Goal: Task Accomplishment & Management: Use online tool/utility

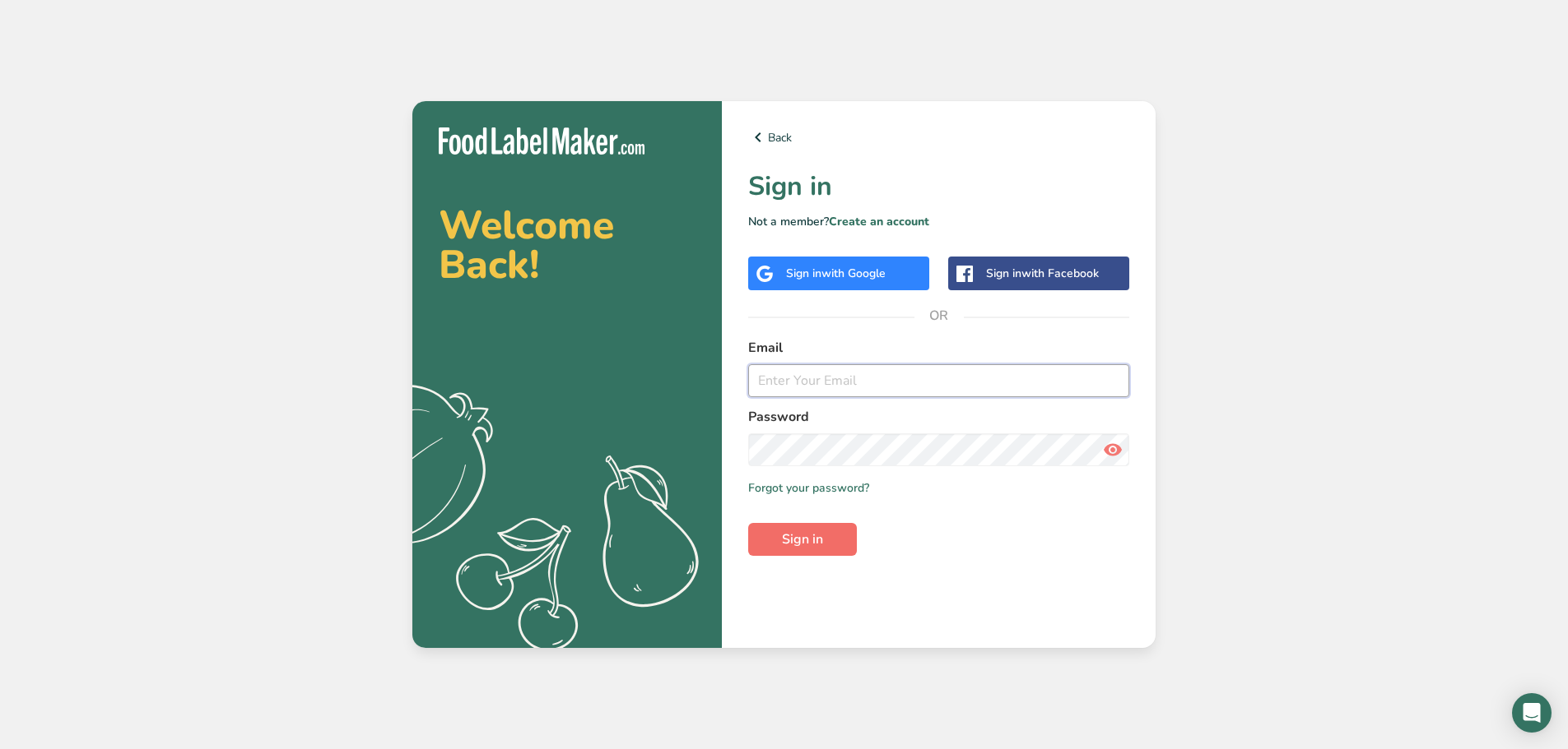
type input "[PERSON_NAME][EMAIL_ADDRESS][DOMAIN_NAME]"
click at [840, 542] on button "Sign in" at bounding box center [803, 539] width 109 height 33
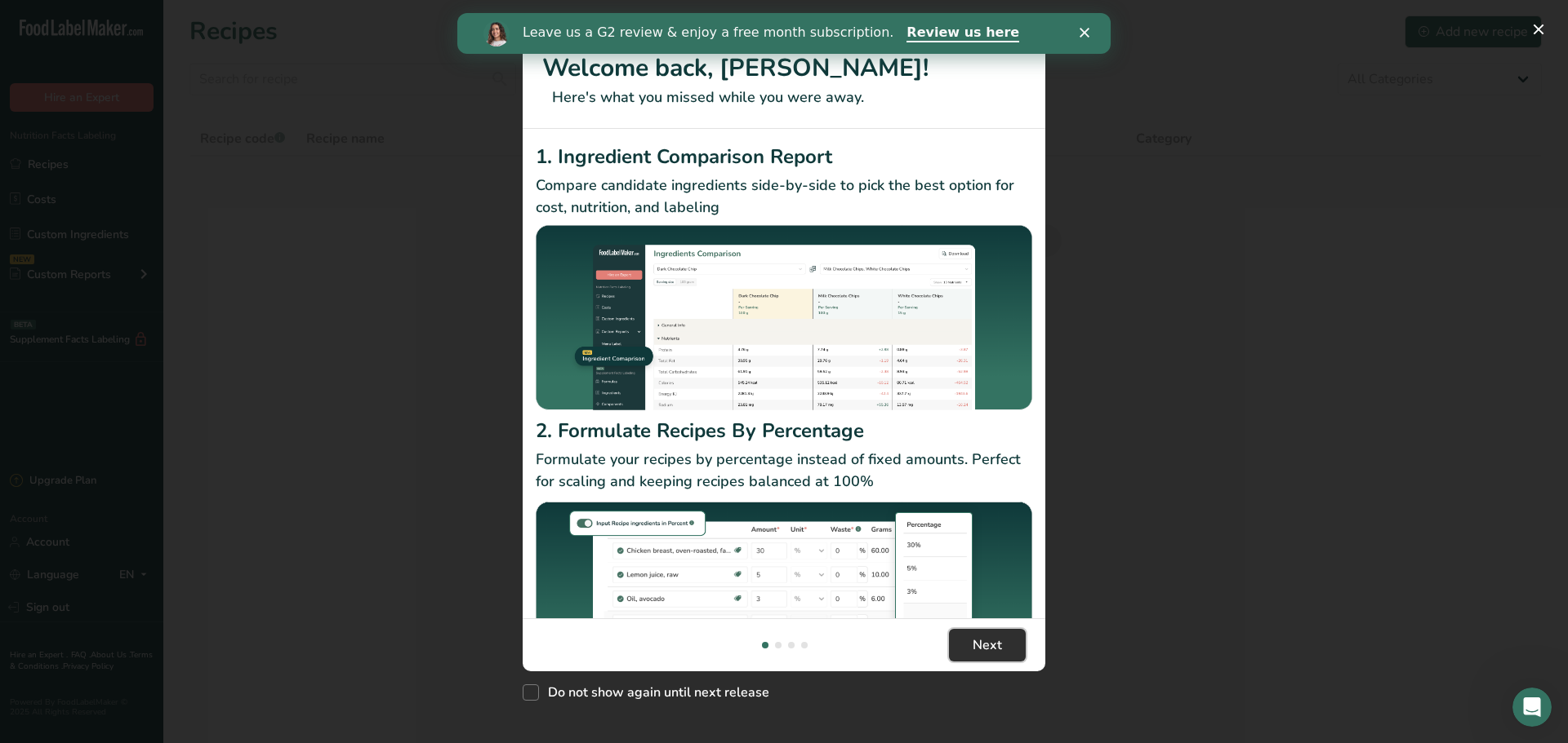
click at [993, 643] on span "Next" at bounding box center [986, 645] width 29 height 19
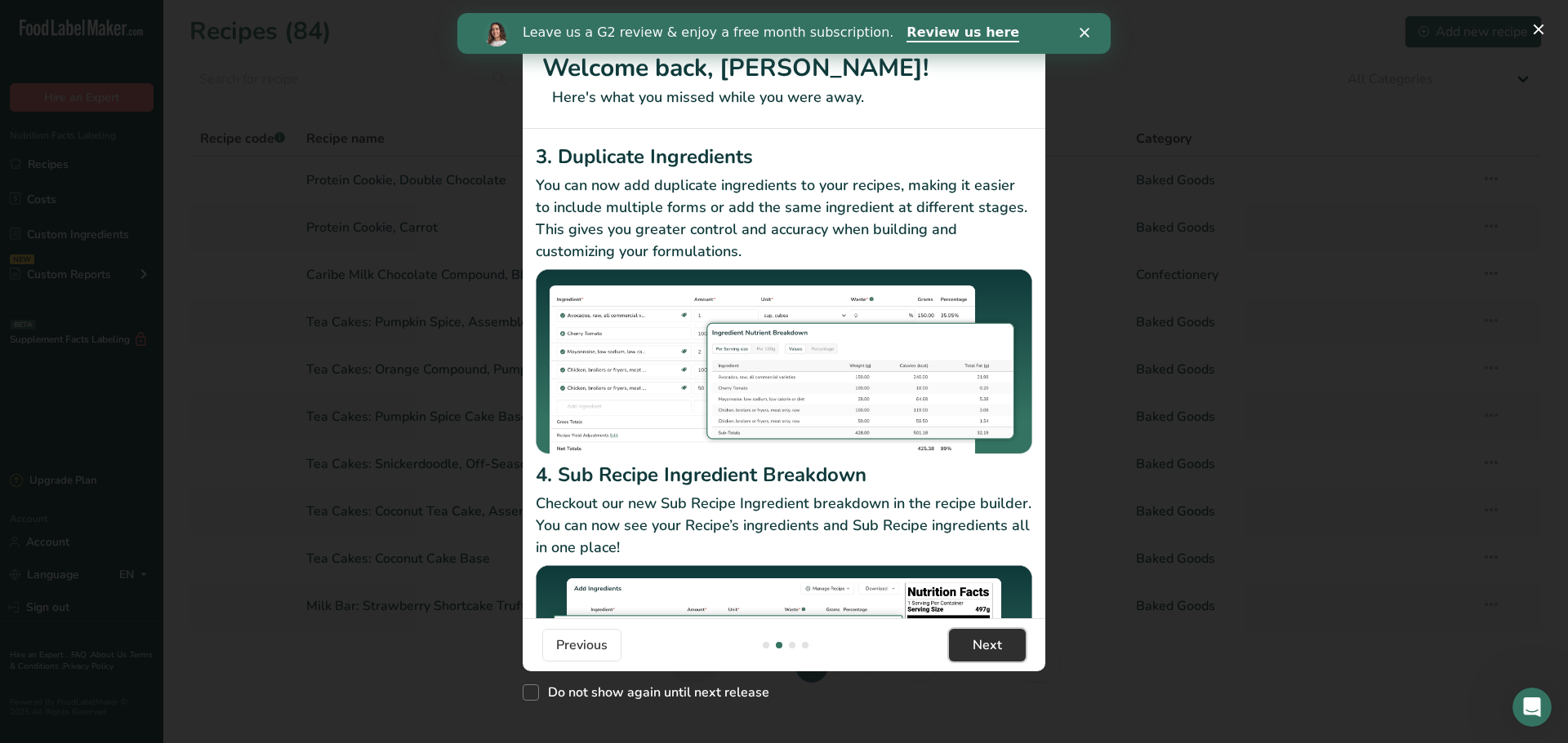
click at [993, 643] on span "Next" at bounding box center [986, 645] width 29 height 19
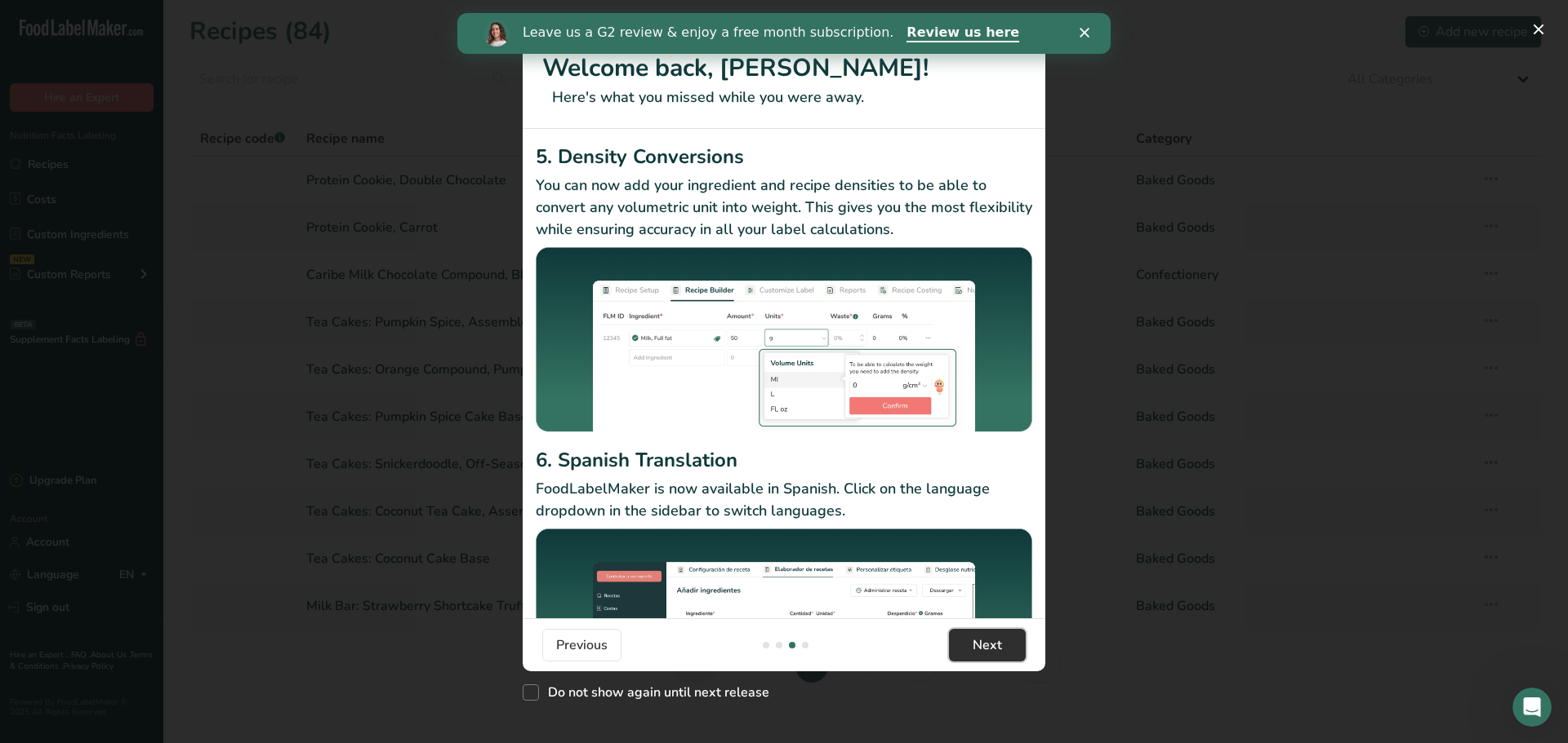
click at [993, 643] on span "Next" at bounding box center [986, 645] width 29 height 19
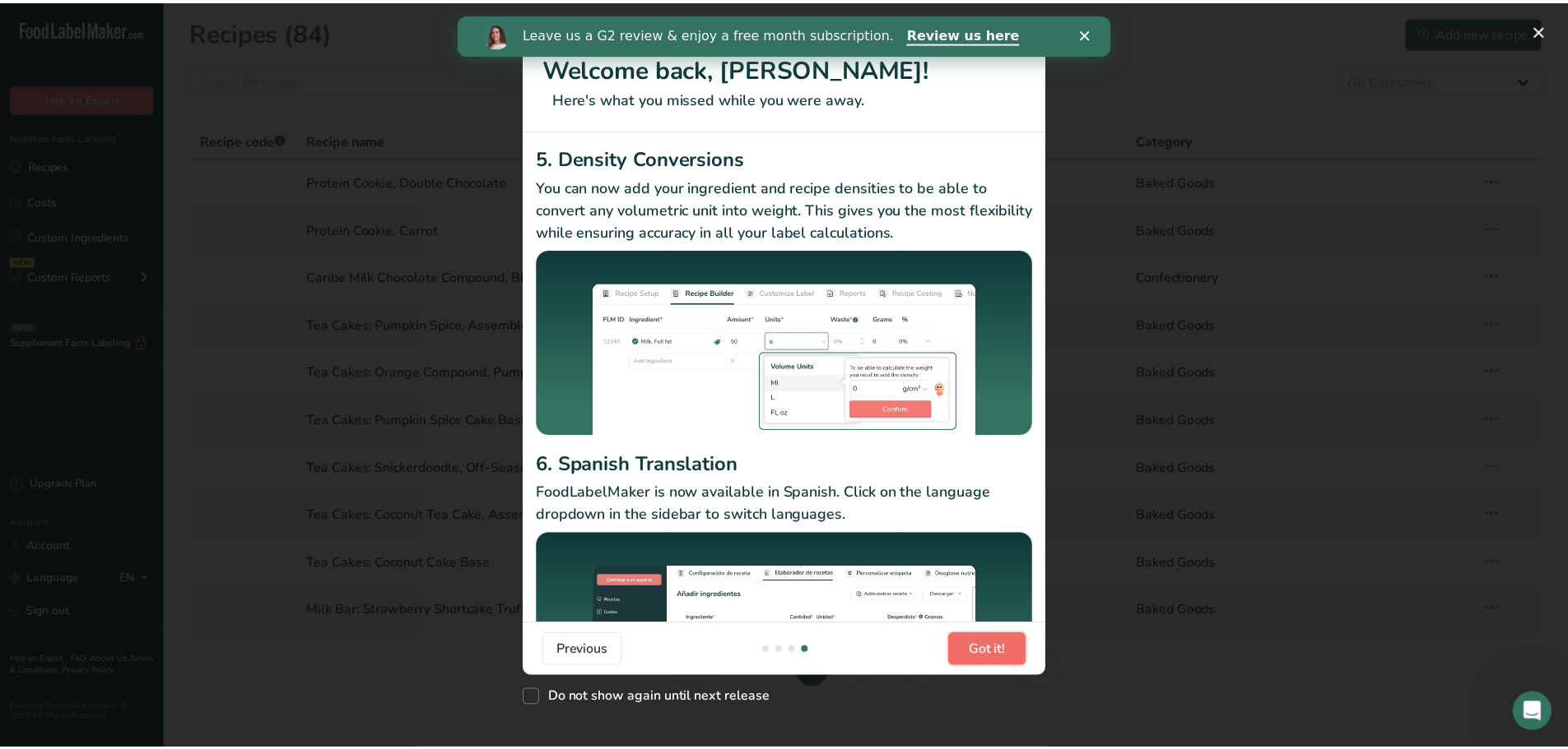
scroll to position [0, 1580]
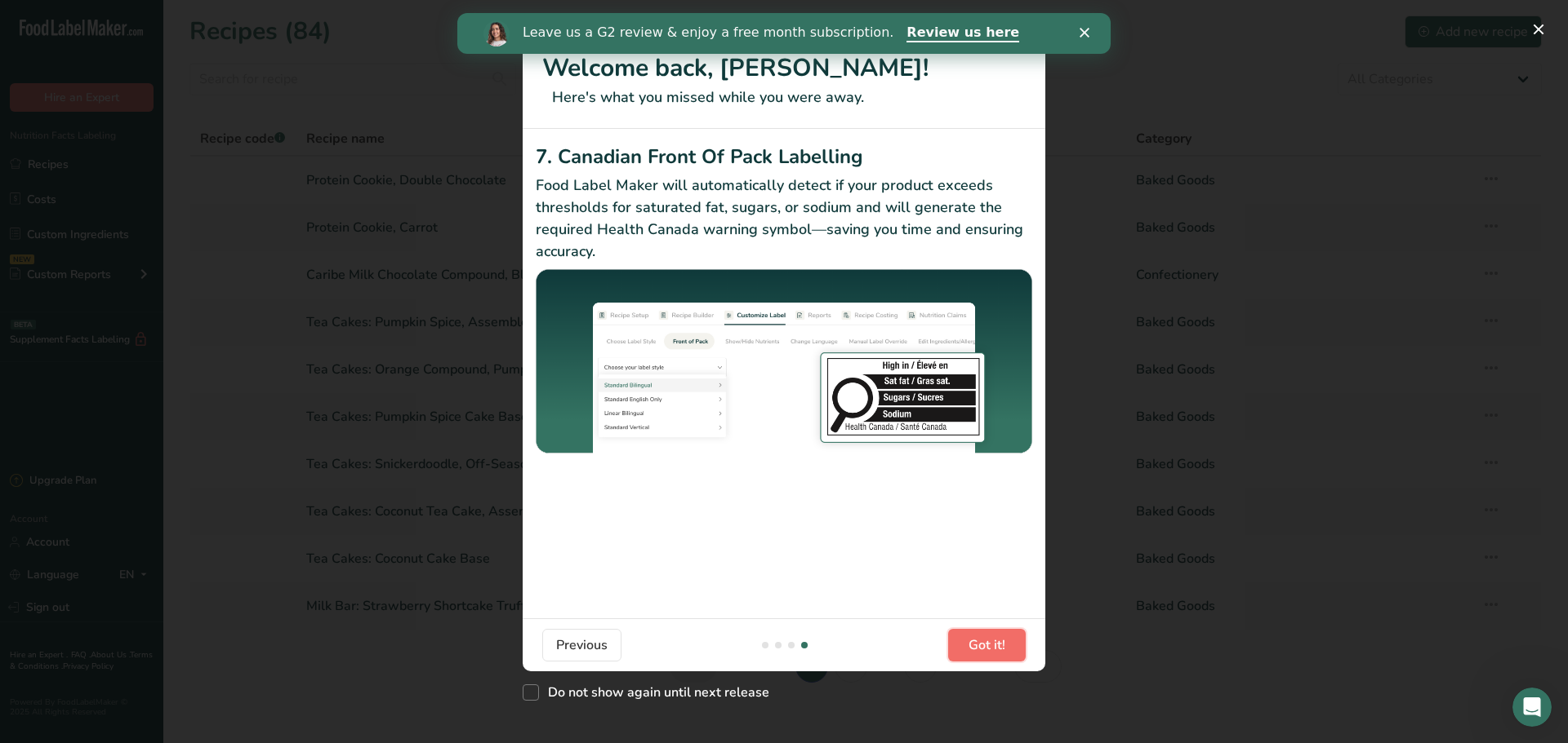
click at [993, 643] on span "Got it!" at bounding box center [987, 645] width 37 height 19
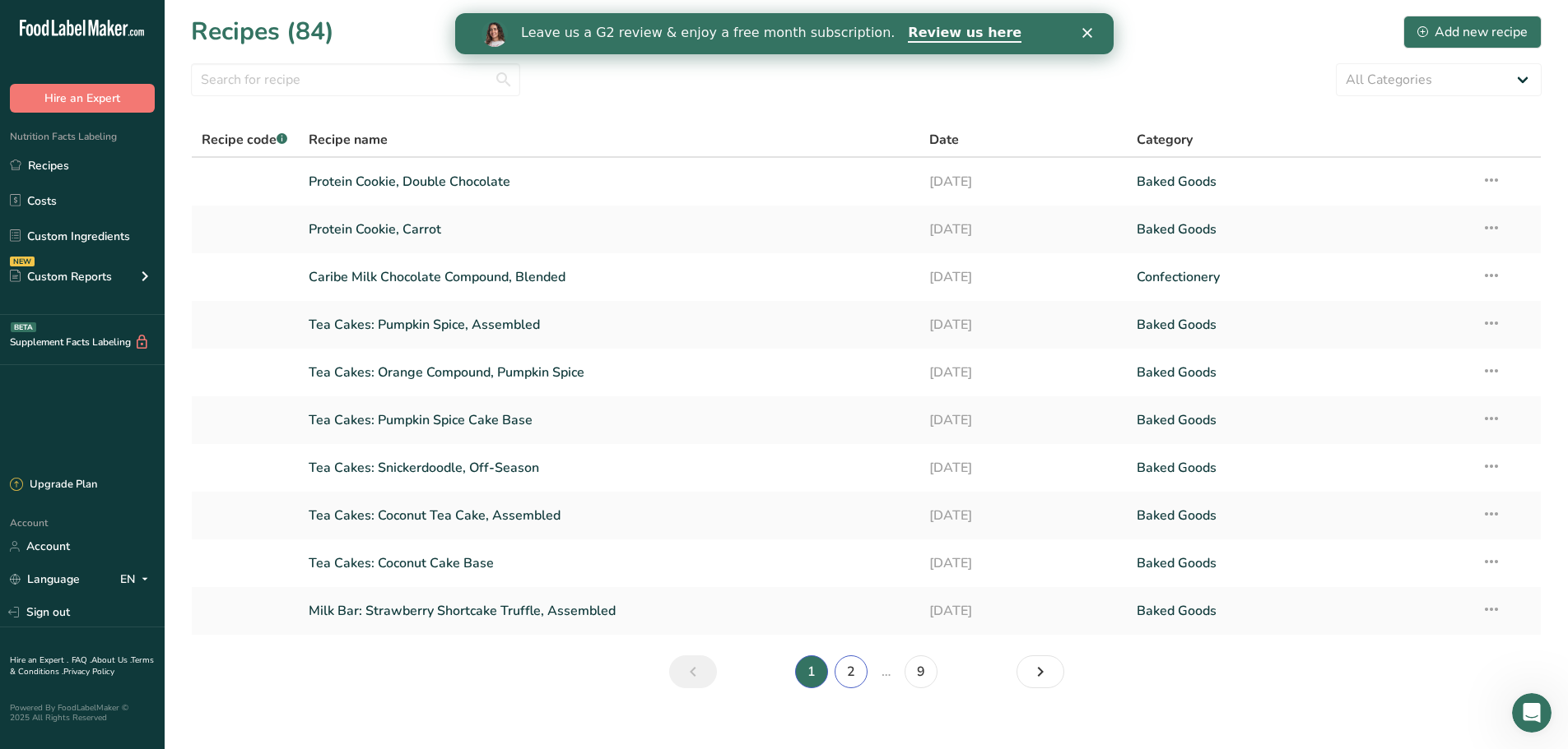
click at [847, 671] on link "2" at bounding box center [851, 672] width 33 height 33
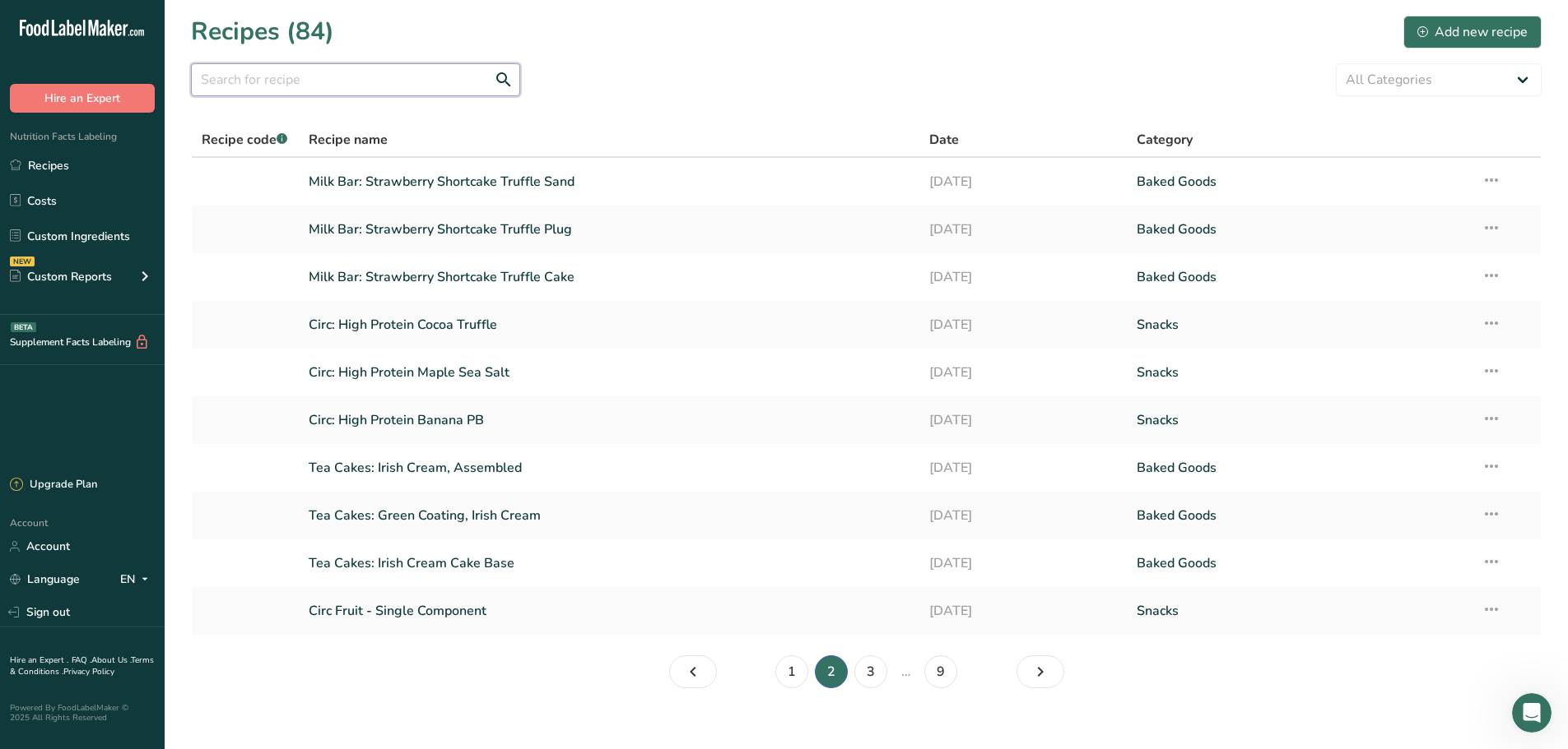
click at [427, 88] on input "text" at bounding box center [356, 79] width 329 height 33
type input "donut"
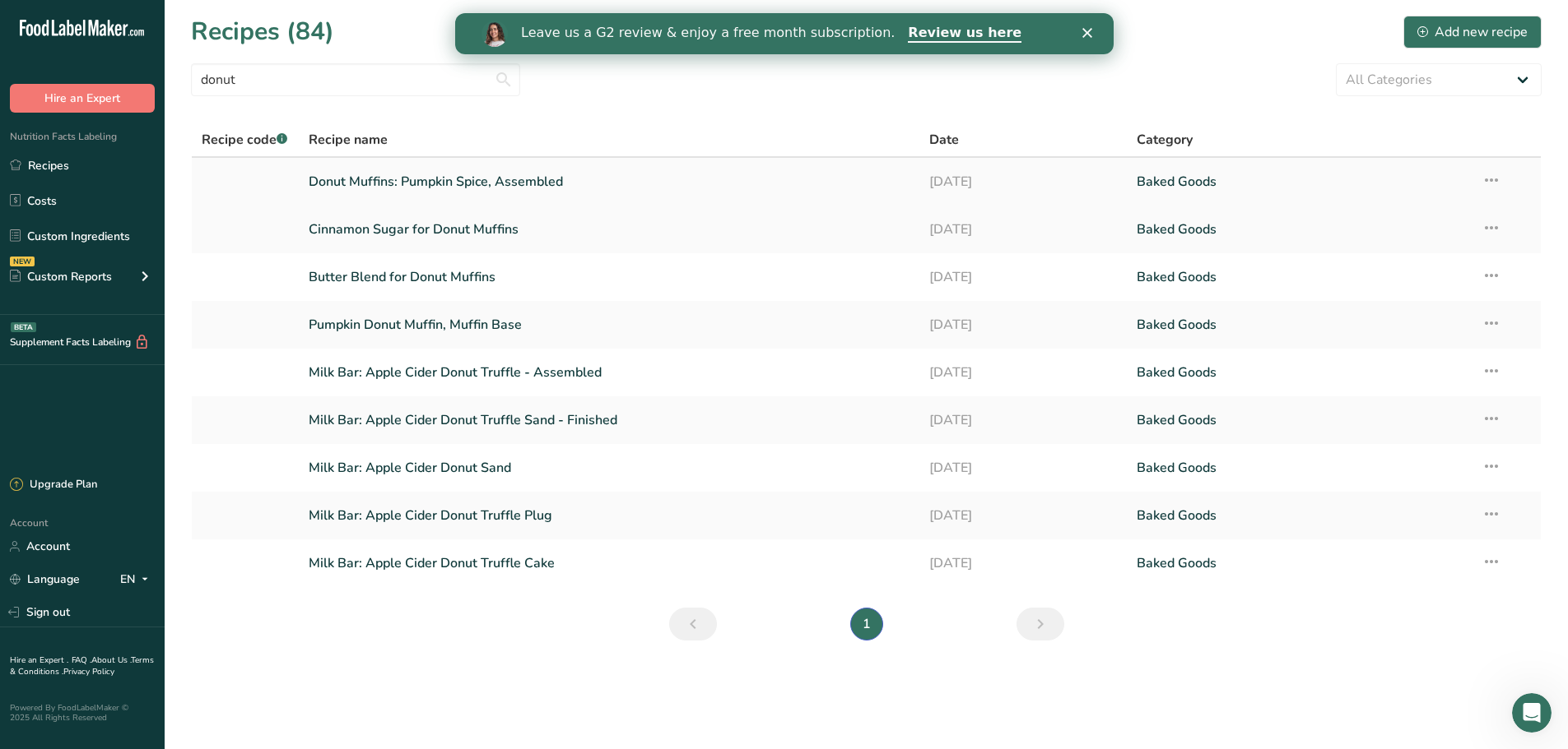
click at [435, 187] on link "Donut Muffins: Pumpkin Spice, Assembled" at bounding box center [610, 181] width 602 height 35
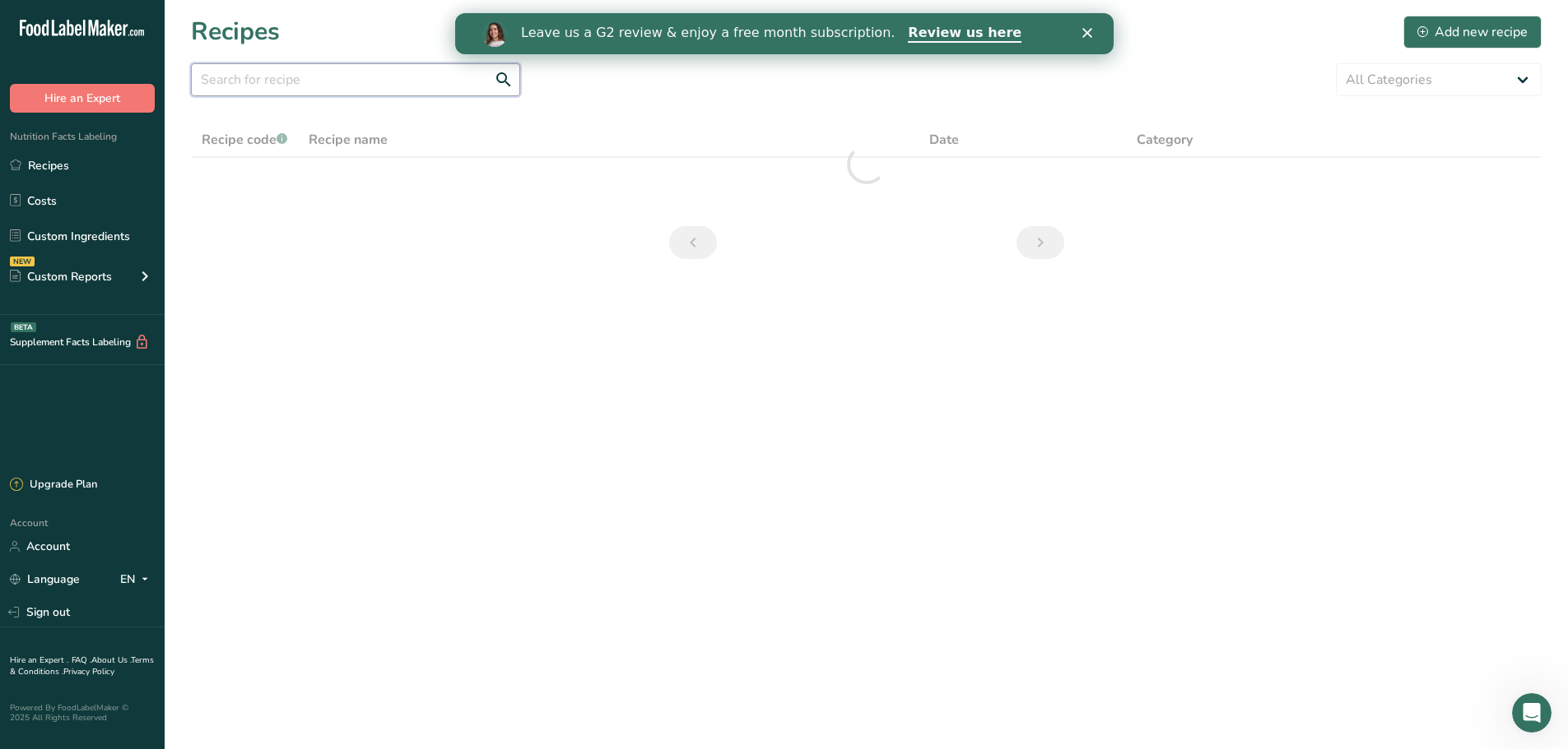
click at [353, 81] on input "text" at bounding box center [356, 79] width 329 height 33
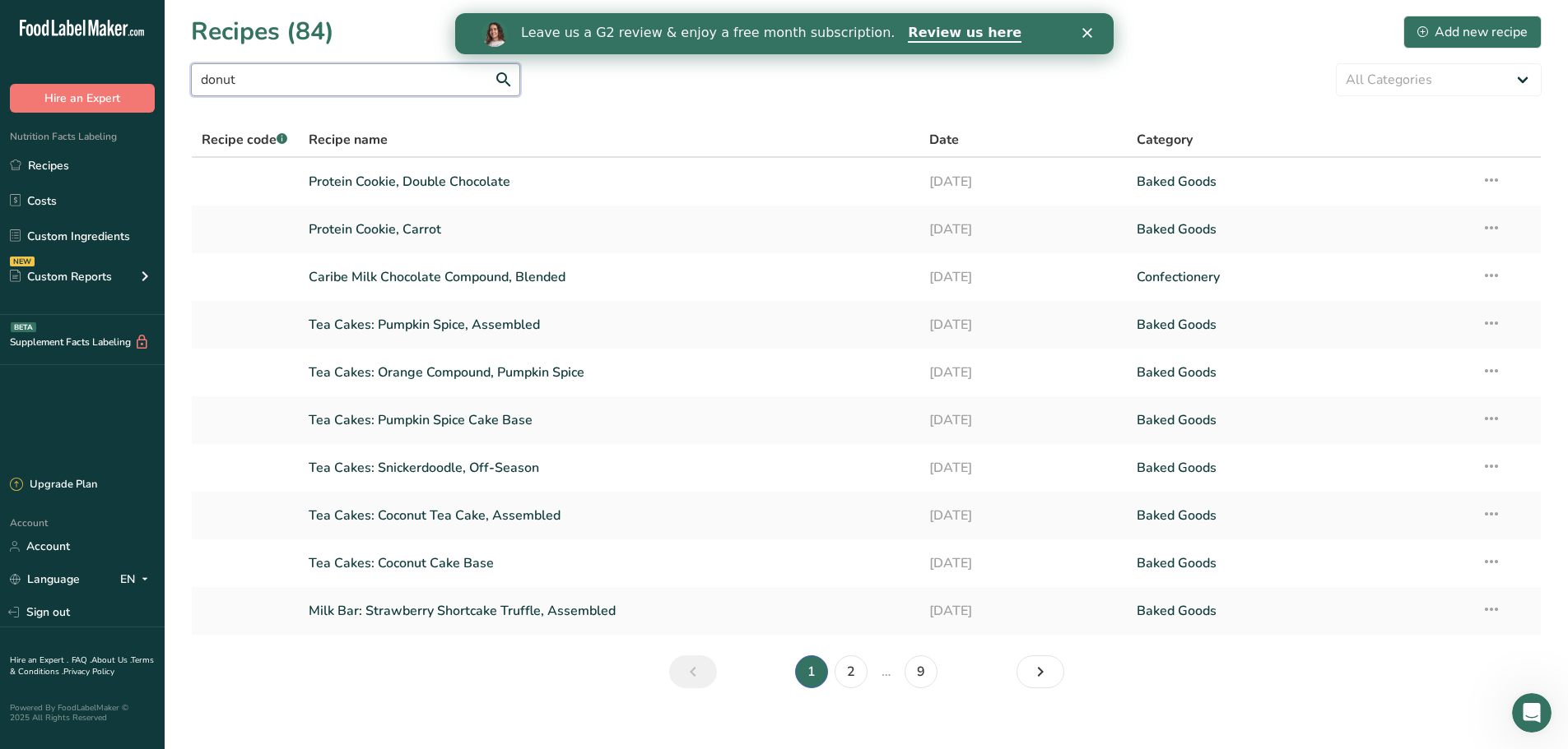
type input "donut"
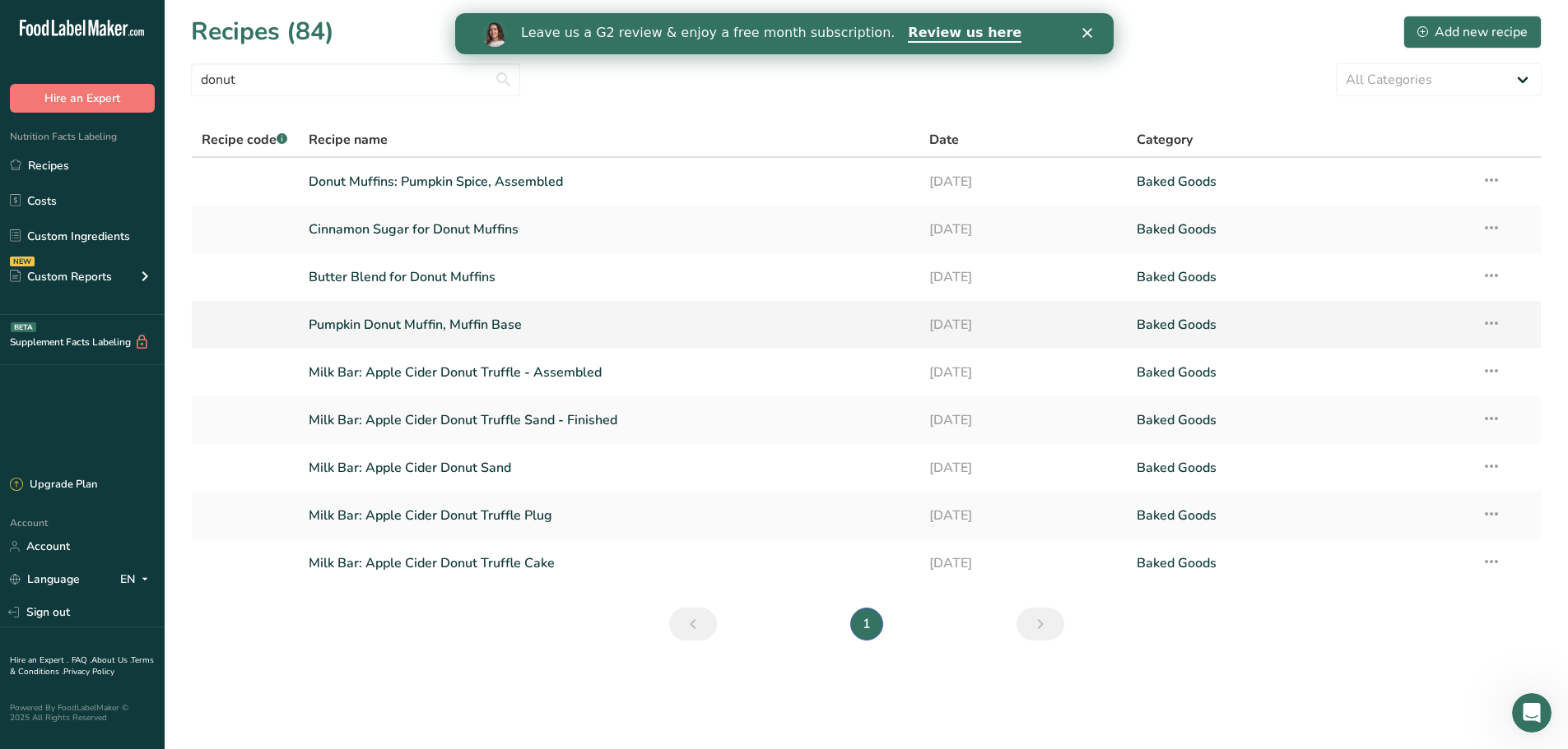
click at [391, 324] on link "Pumpkin Donut Muffin, Muffin Base" at bounding box center [610, 325] width 602 height 35
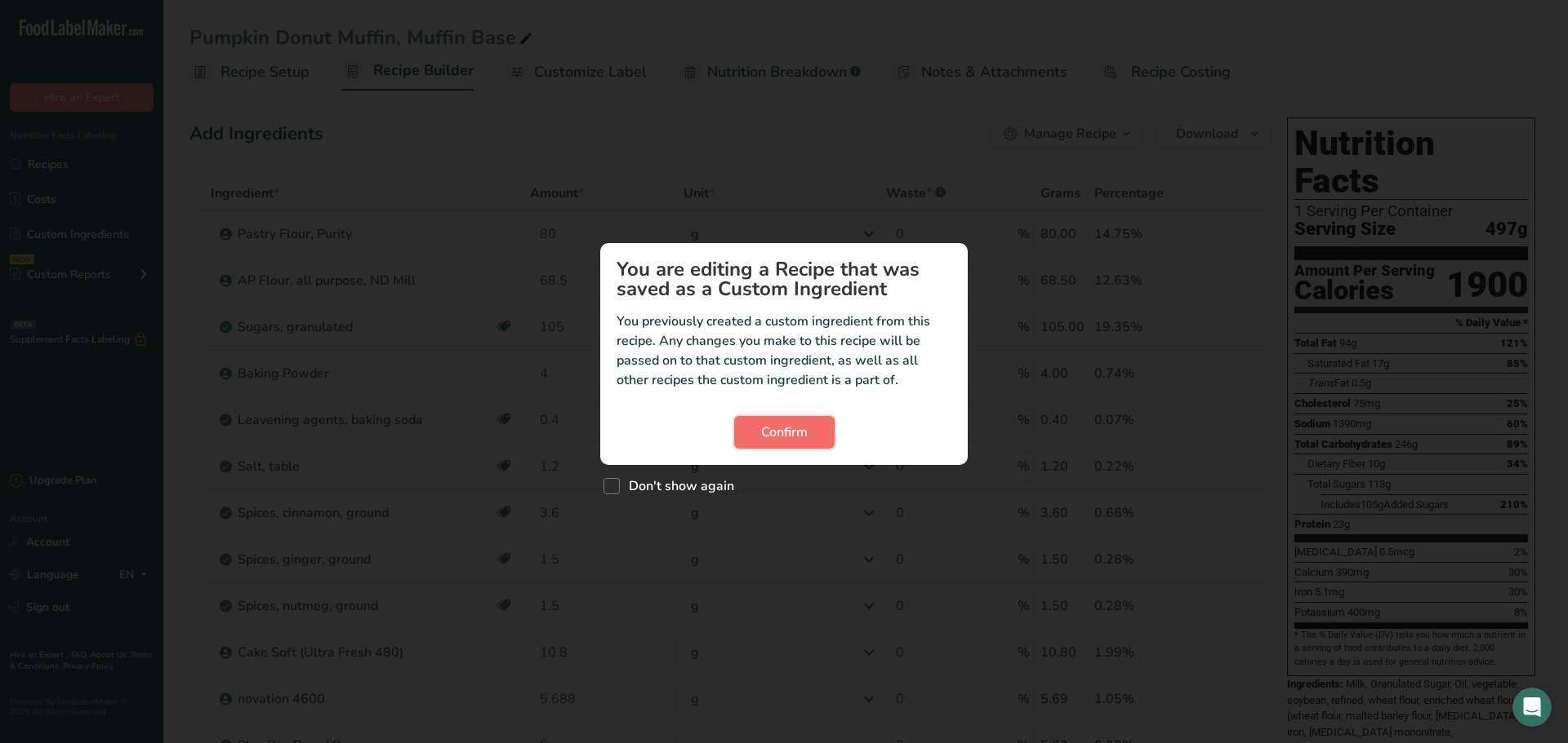
click at [765, 442] on button "Confirm" at bounding box center [784, 432] width 101 height 33
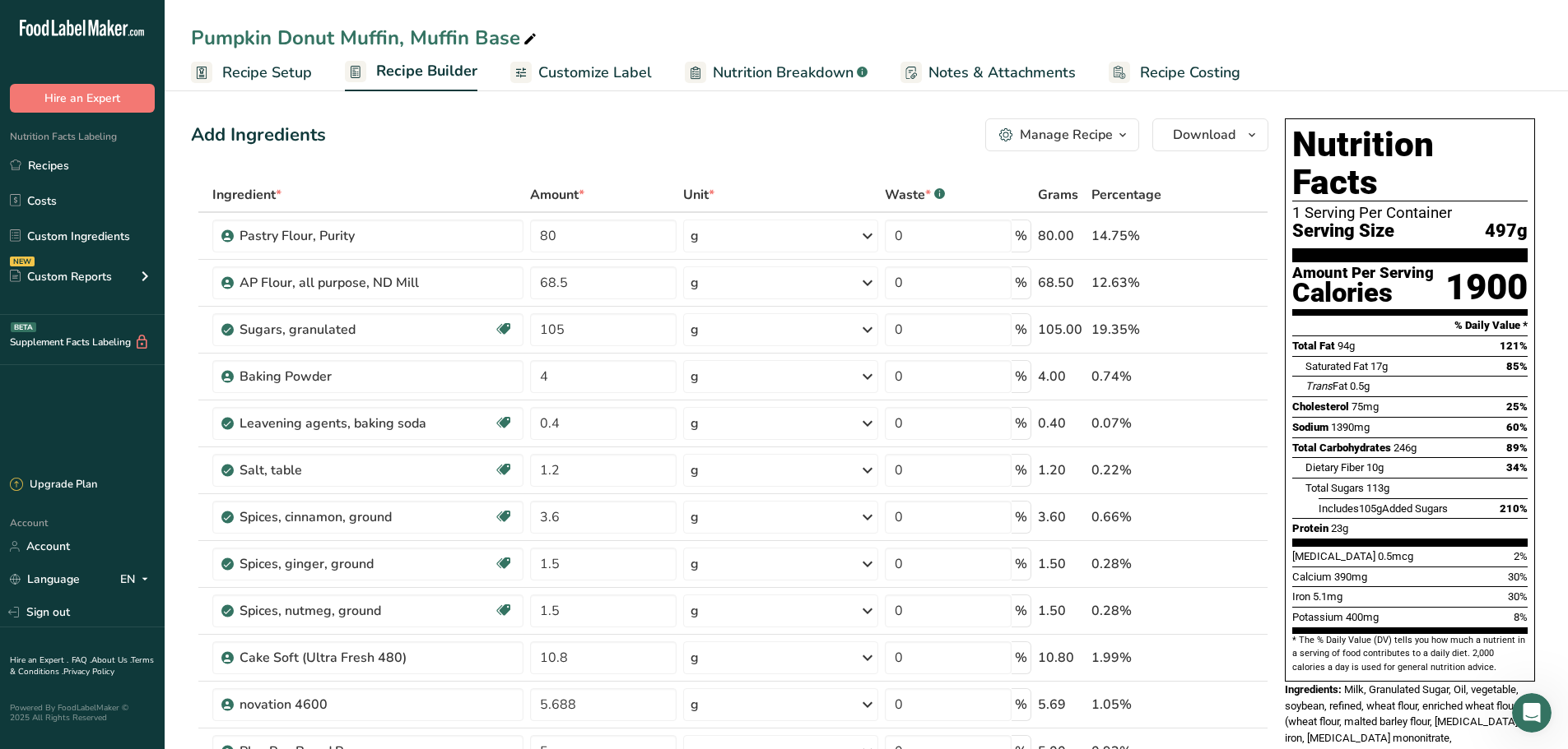
click at [1119, 133] on icon "button" at bounding box center [1122, 135] width 13 height 20
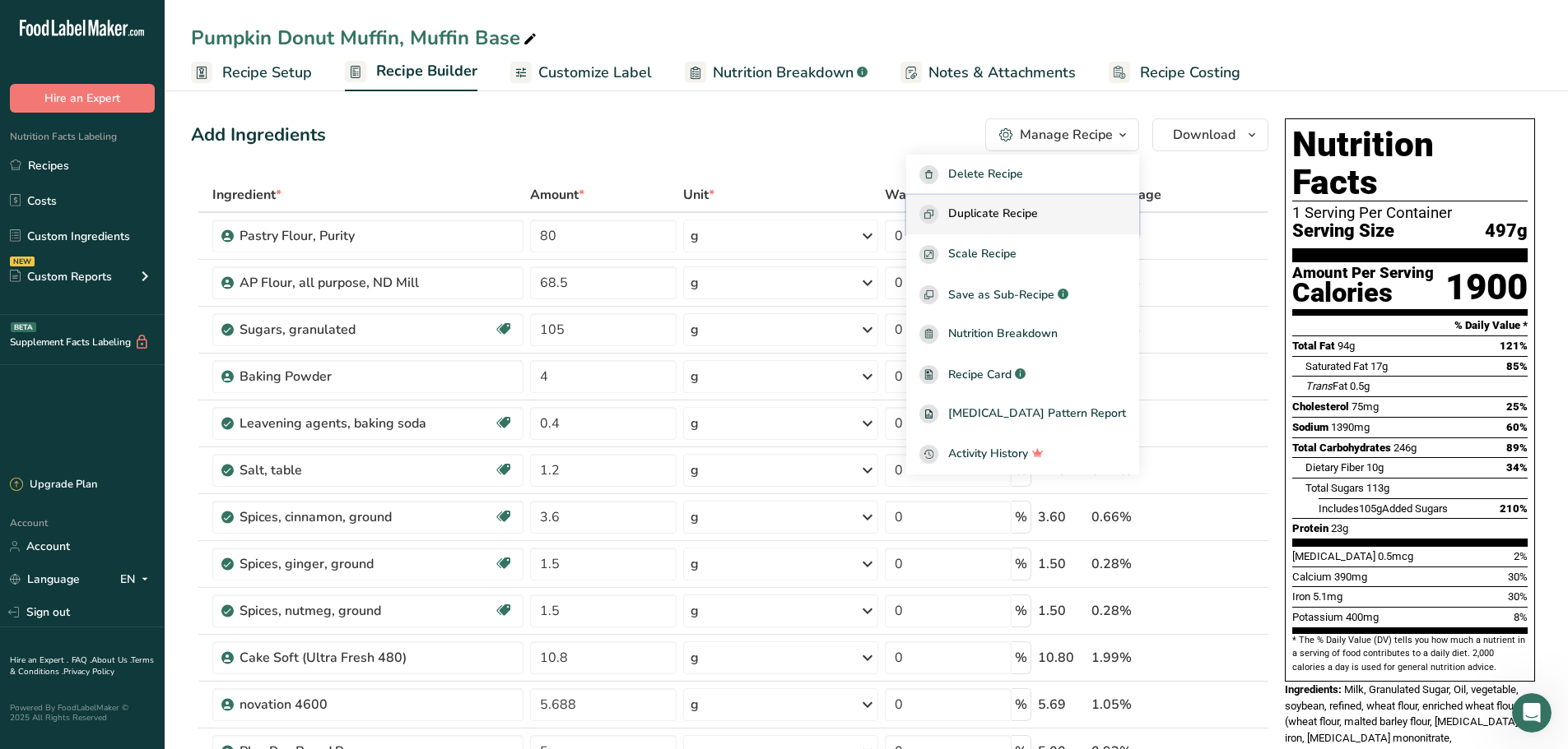
click at [1082, 201] on button "Duplicate Recipe" at bounding box center [1022, 214] width 233 height 40
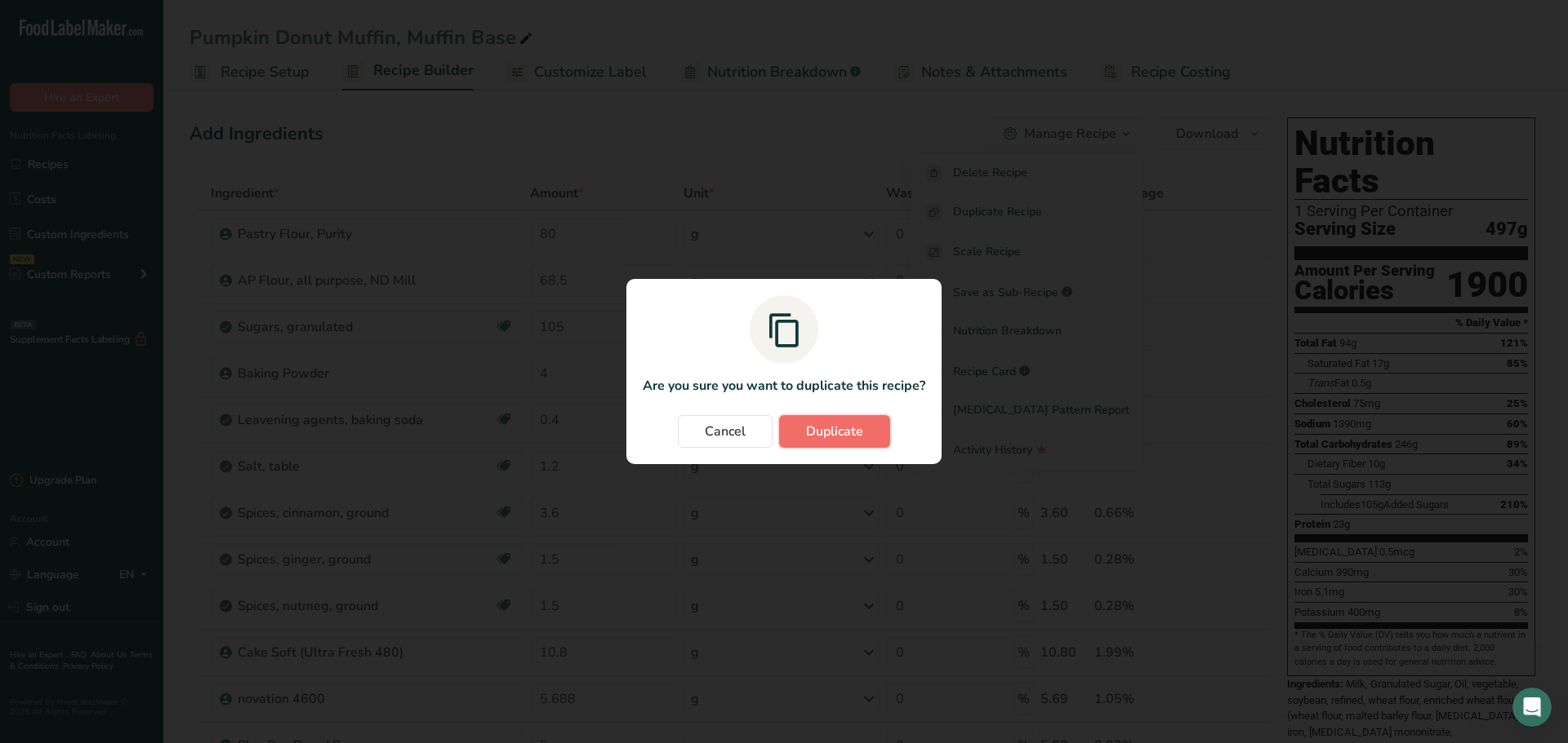
click at [843, 435] on span "Duplicate" at bounding box center [834, 432] width 57 height 19
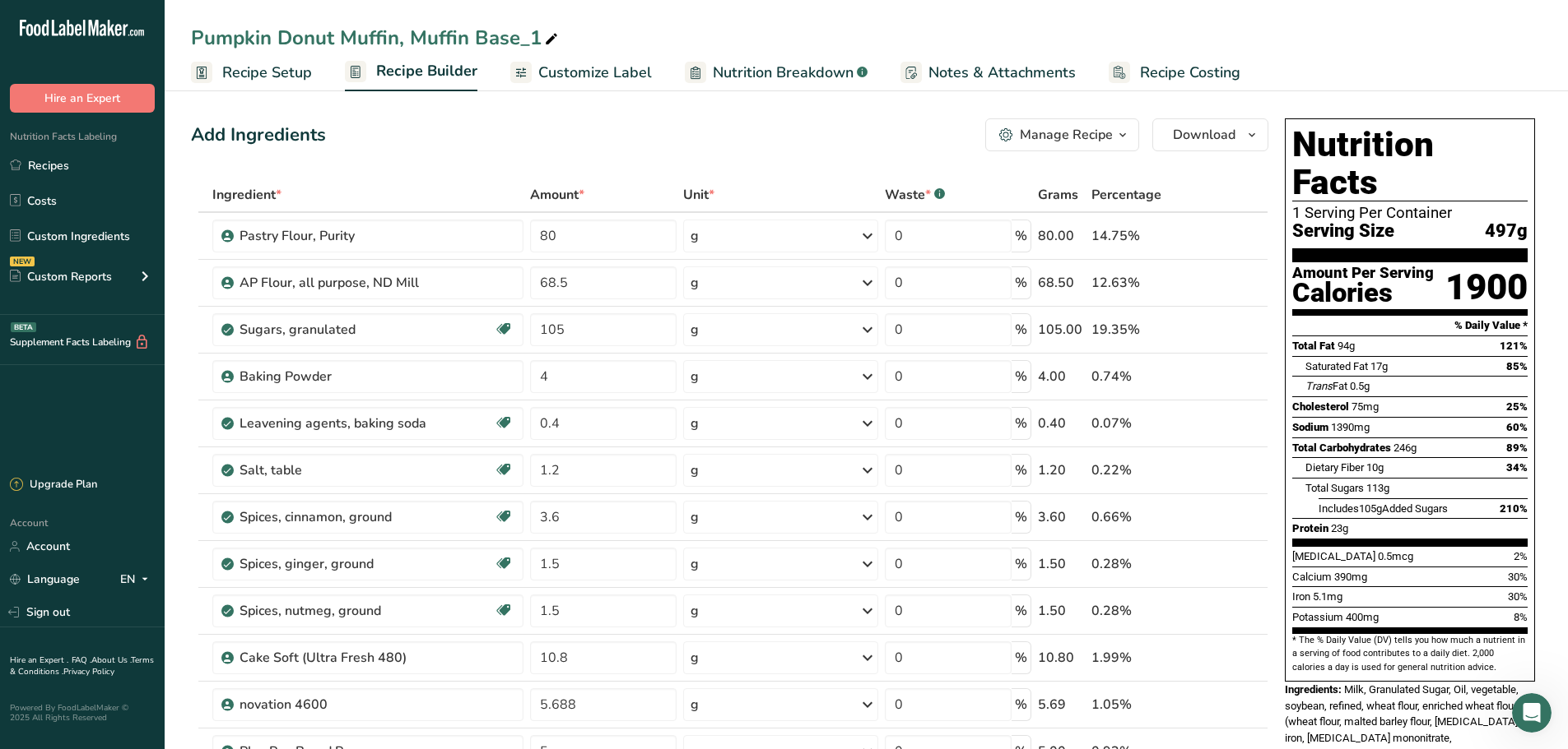
click at [544, 39] on icon at bounding box center [551, 39] width 15 height 23
drag, startPoint x: 543, startPoint y: 39, endPoint x: 519, endPoint y: 39, distance: 24.0
click at [519, 39] on input "Pumpkin Donut Muffin, Muffin Base_1" at bounding box center [867, 37] width 1351 height 29
type input "Pumpkin Donut Muffin, Muffin Base TESTING"
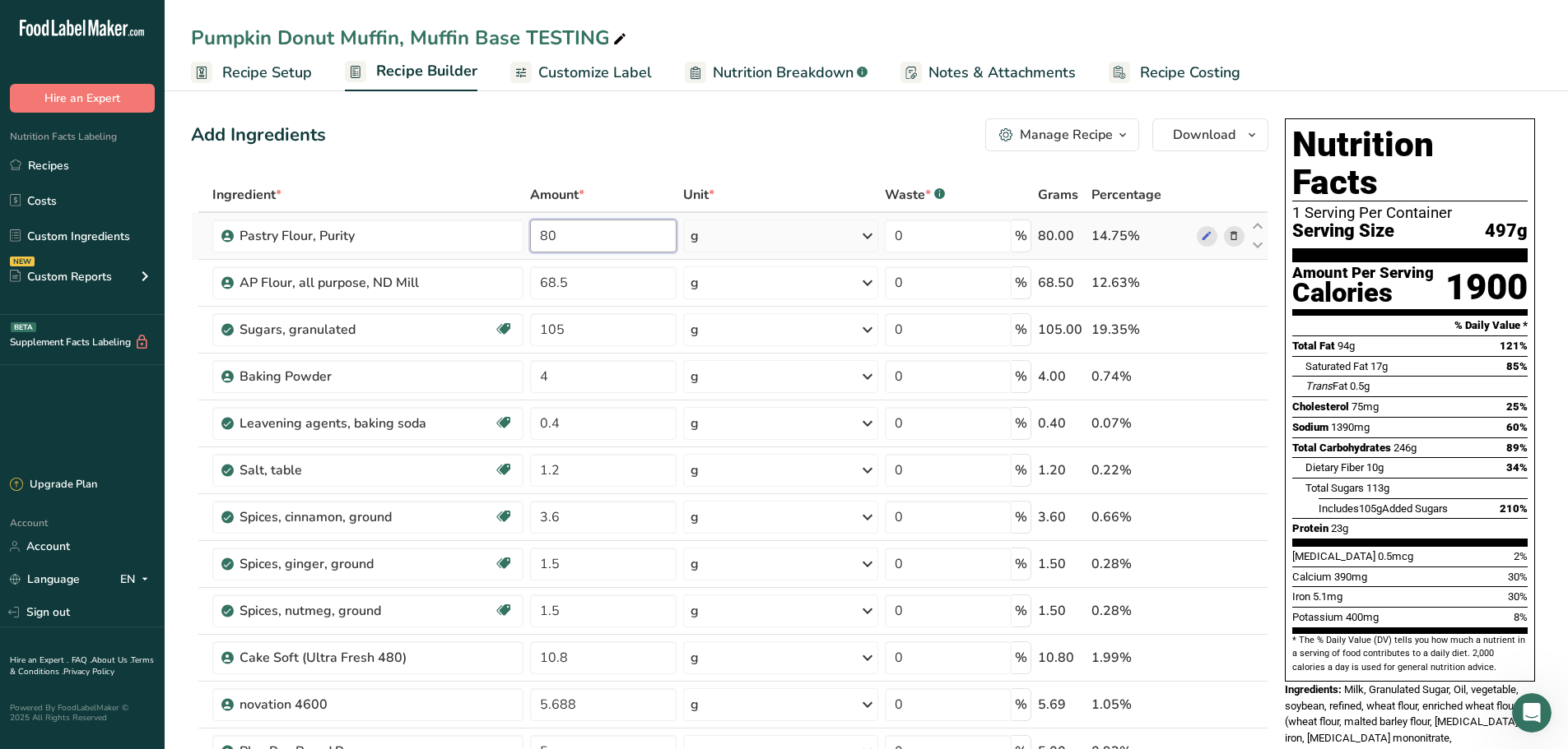
click at [625, 237] on input "80" at bounding box center [603, 236] width 147 height 33
type input "66"
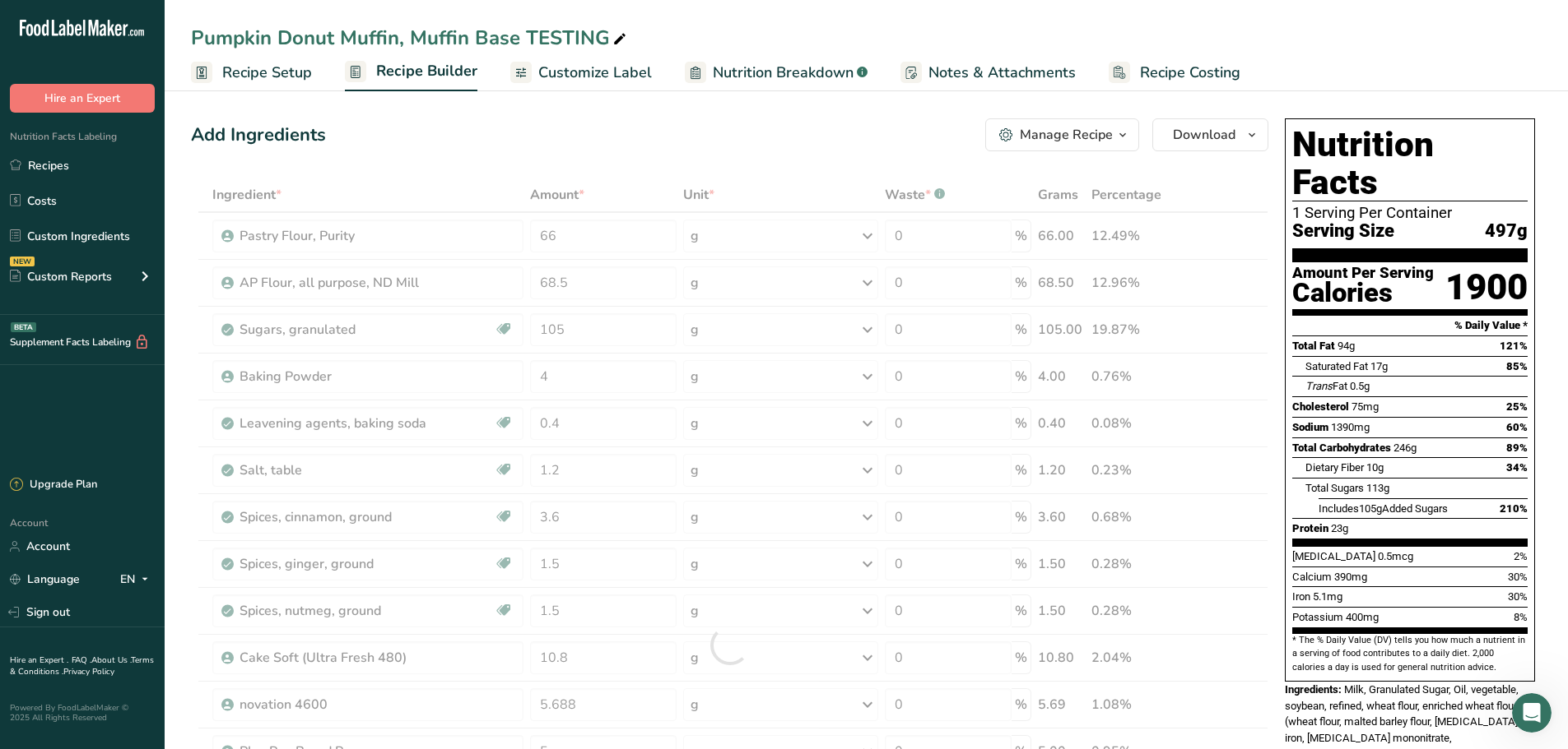
click at [583, 146] on div "Add Ingredients Manage Recipe Delete Recipe Duplicate Recipe Scale Recipe Save …" at bounding box center [730, 134] width 1078 height 33
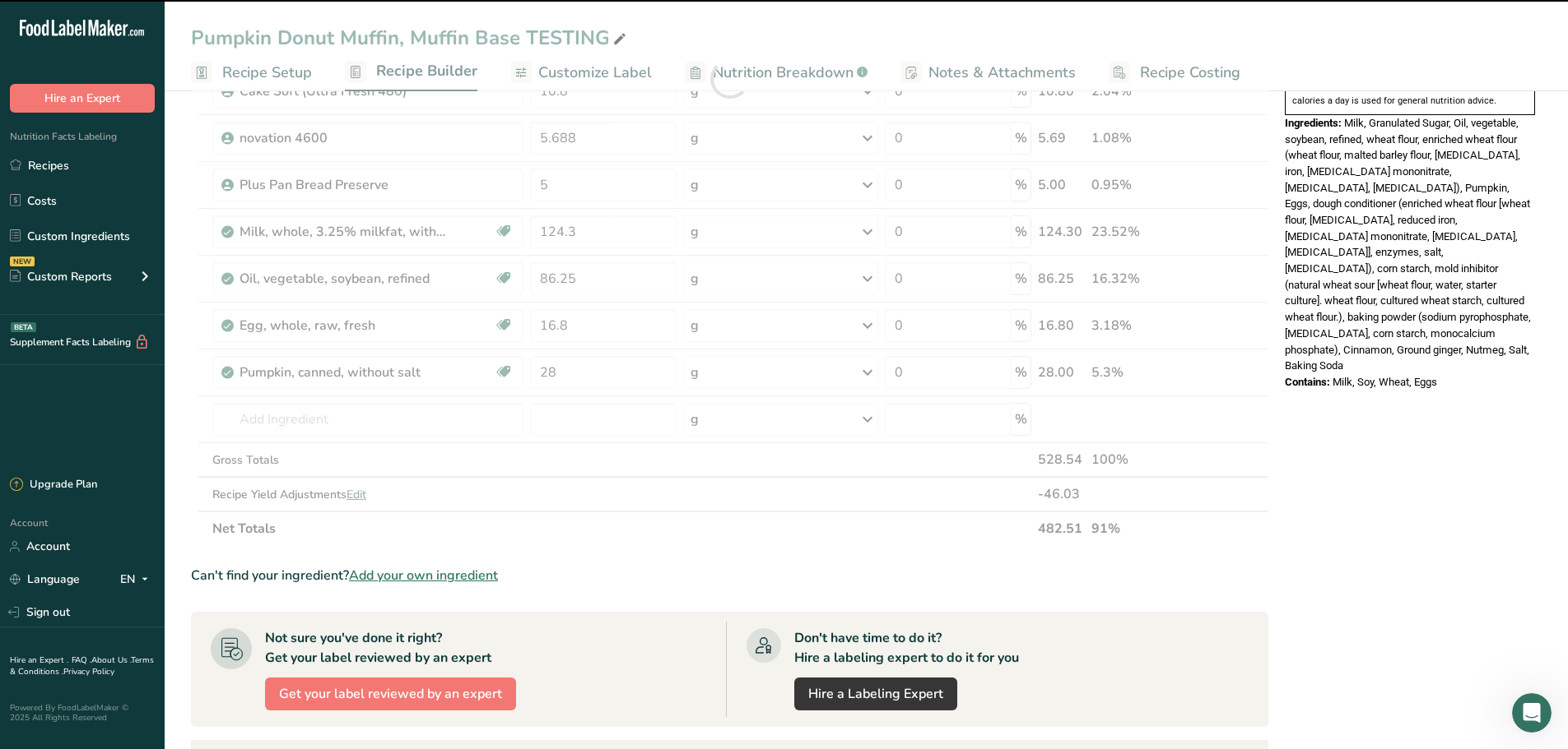
scroll to position [576, 0]
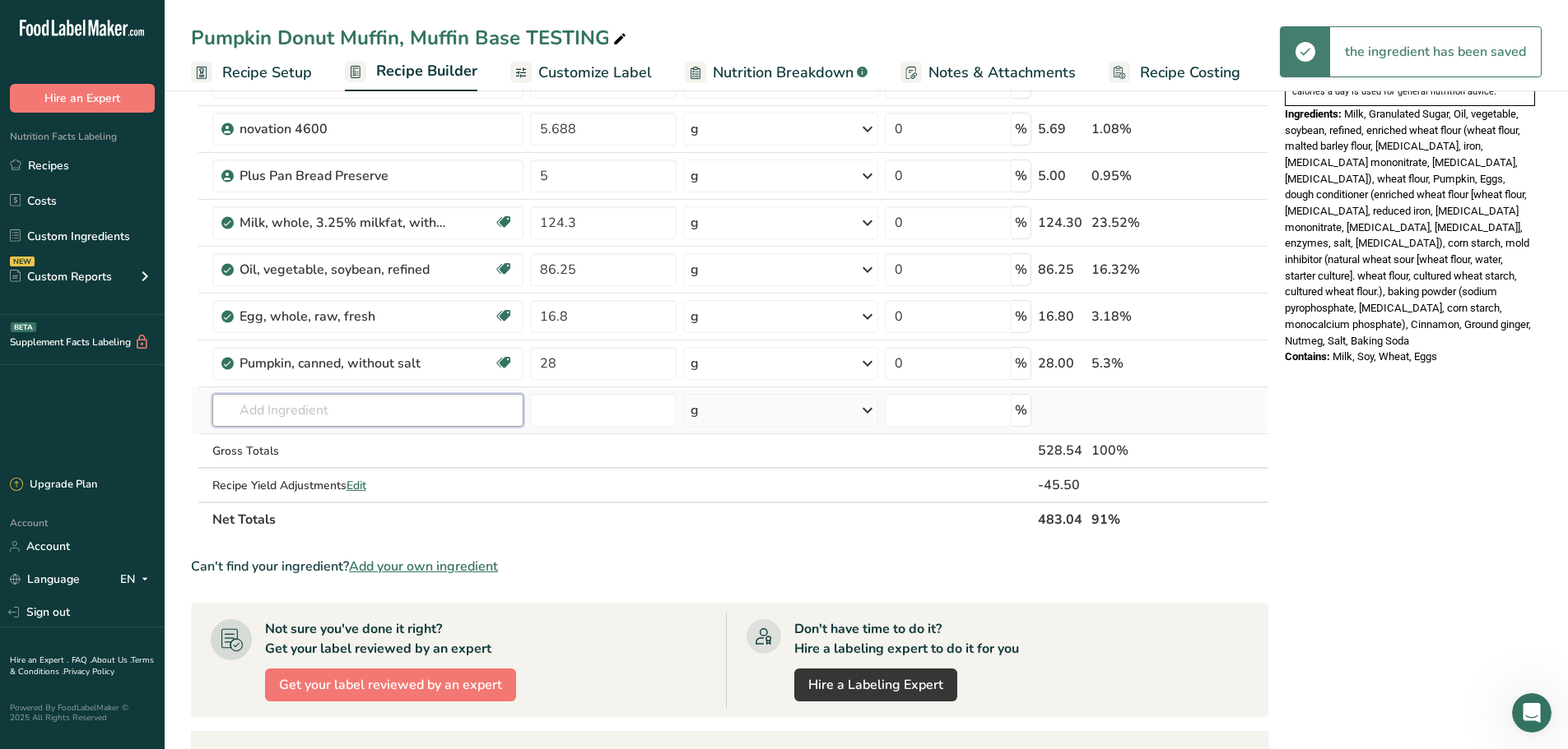
click at [298, 411] on input "text" at bounding box center [368, 410] width 312 height 33
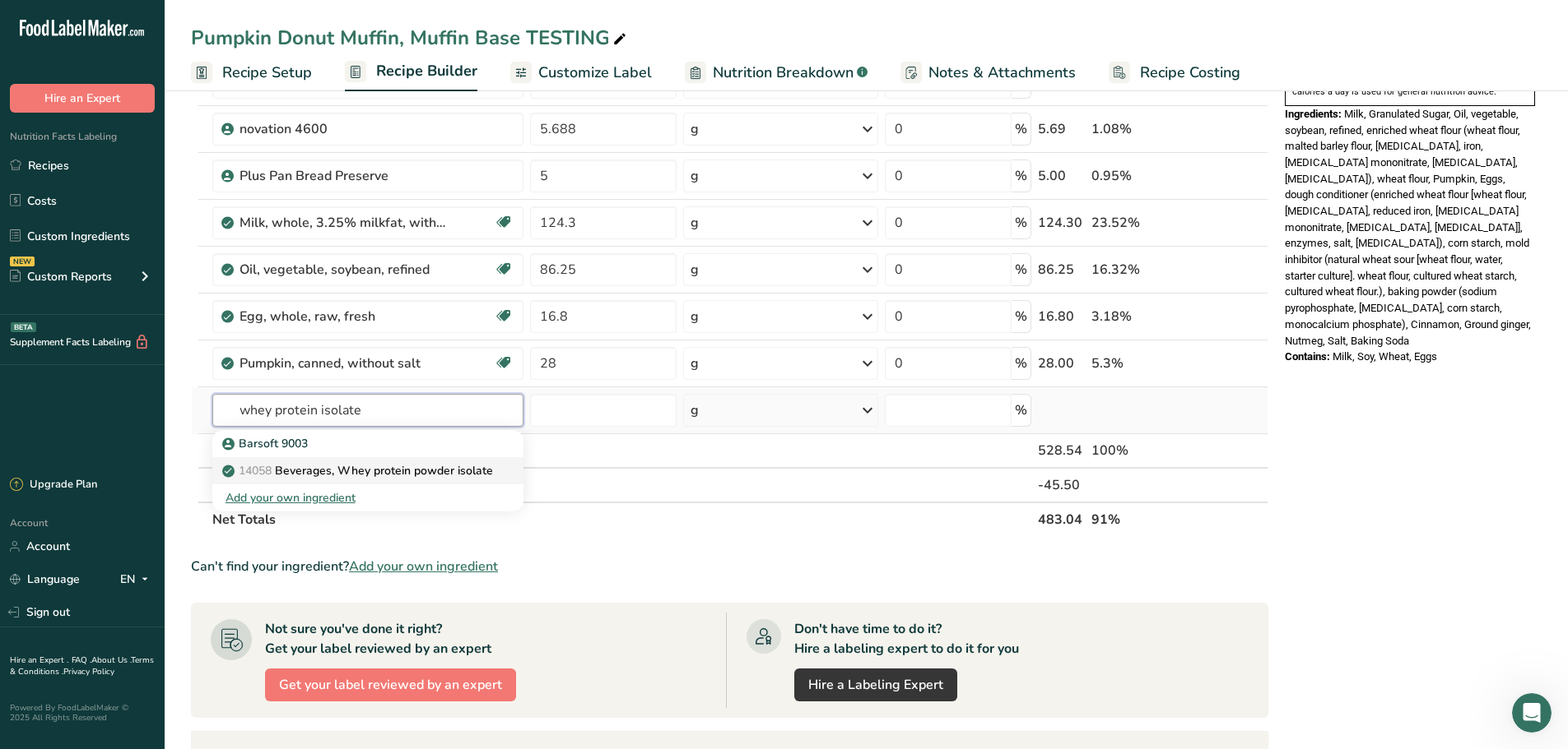
type input "whey protein isolate"
click at [303, 469] on p "14058 Beverages, Whey protein powder isolate" at bounding box center [359, 471] width 268 height 17
type input "Beverages, Whey protein powder isolate"
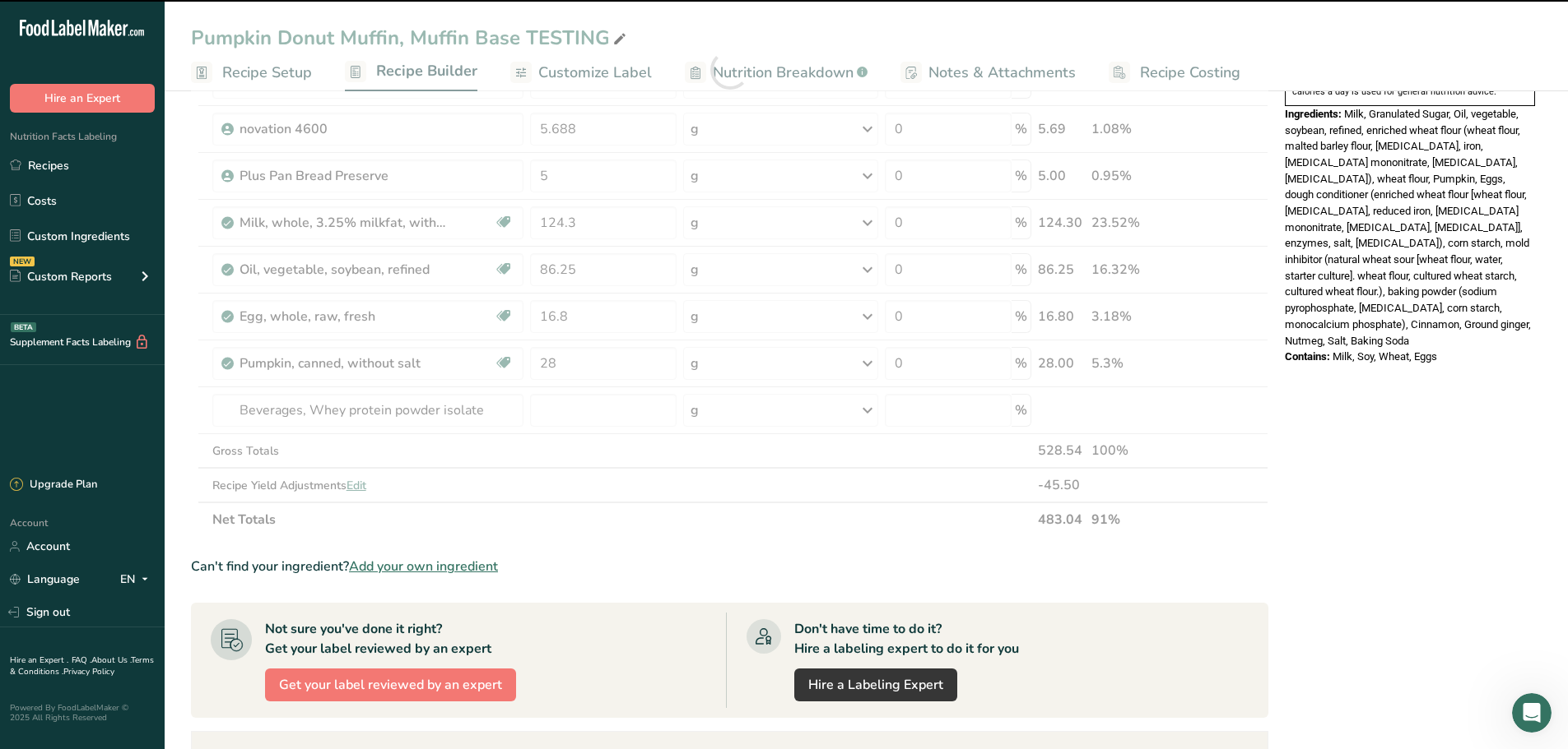
type input "0"
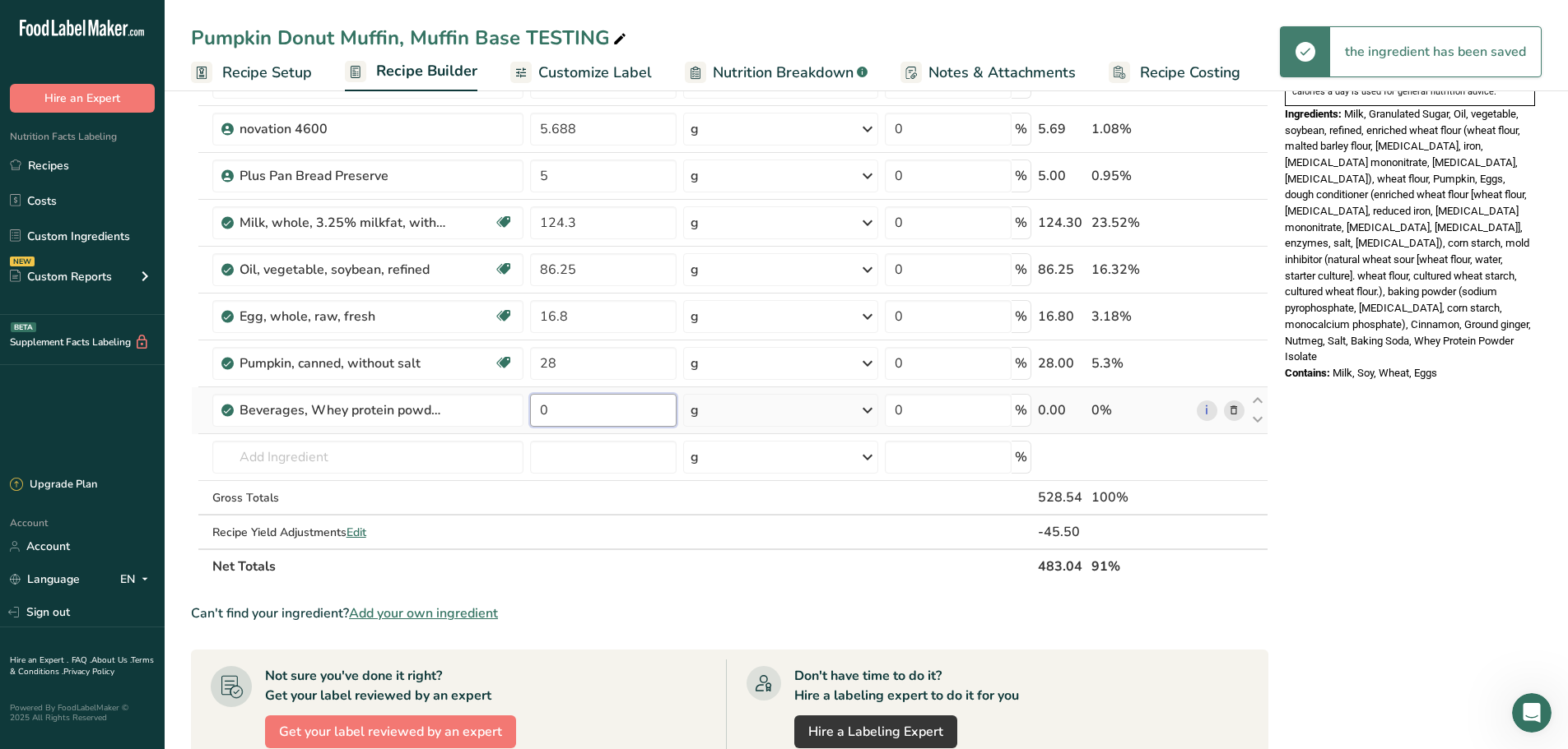
click at [589, 416] on input "0" at bounding box center [603, 410] width 147 height 33
click at [562, 421] on input "0" at bounding box center [603, 410] width 147 height 33
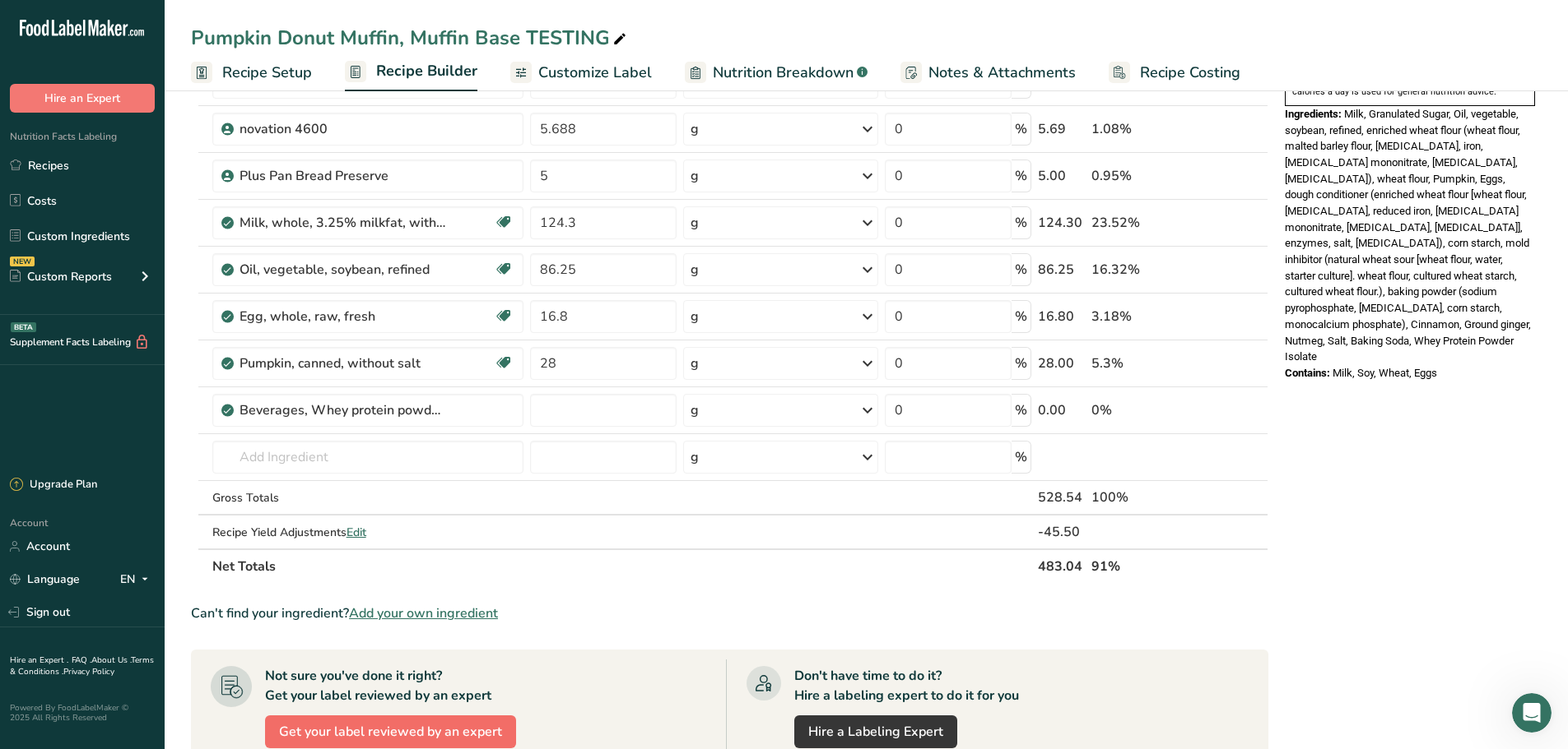
type input "0"
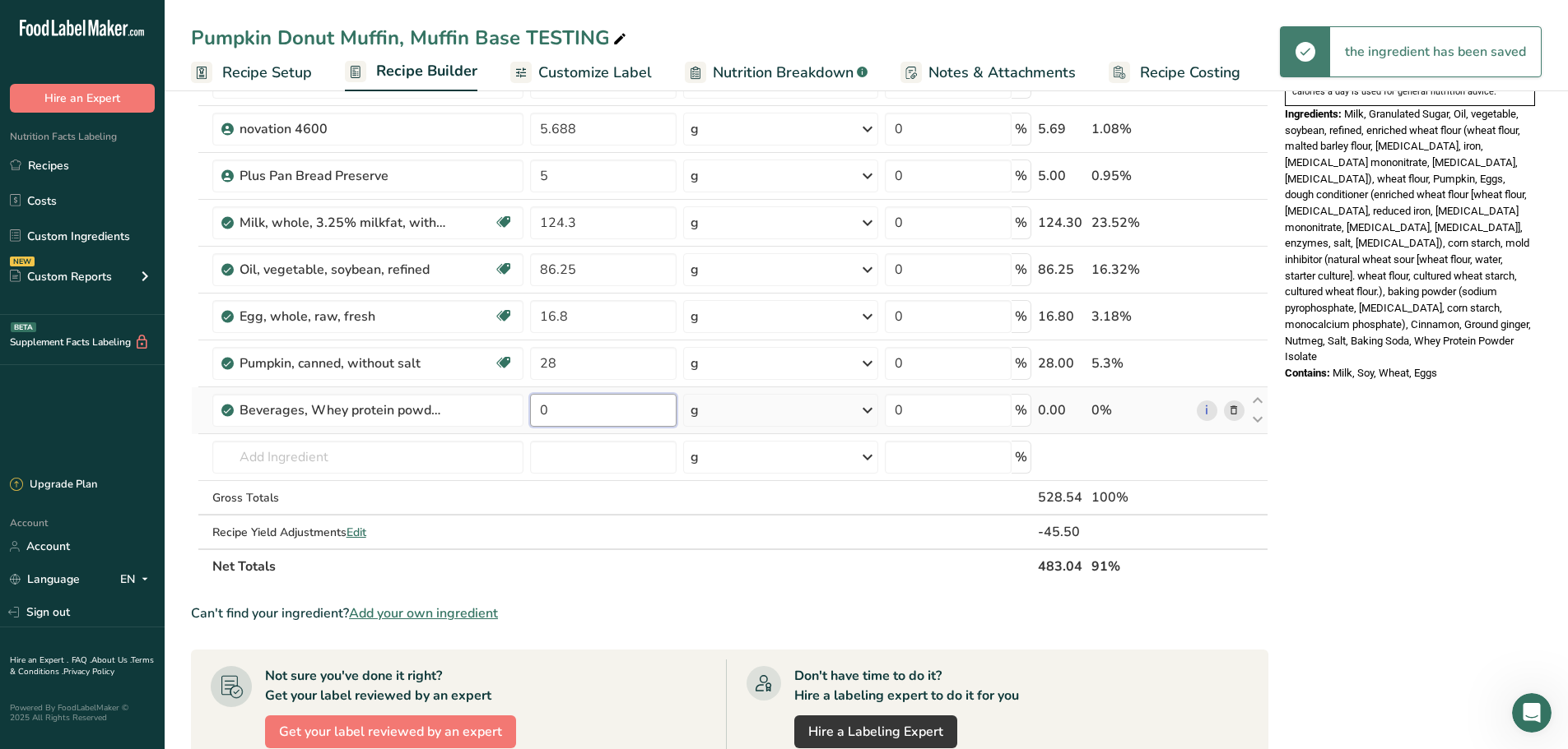
click at [559, 411] on input "0" at bounding box center [603, 410] width 147 height 33
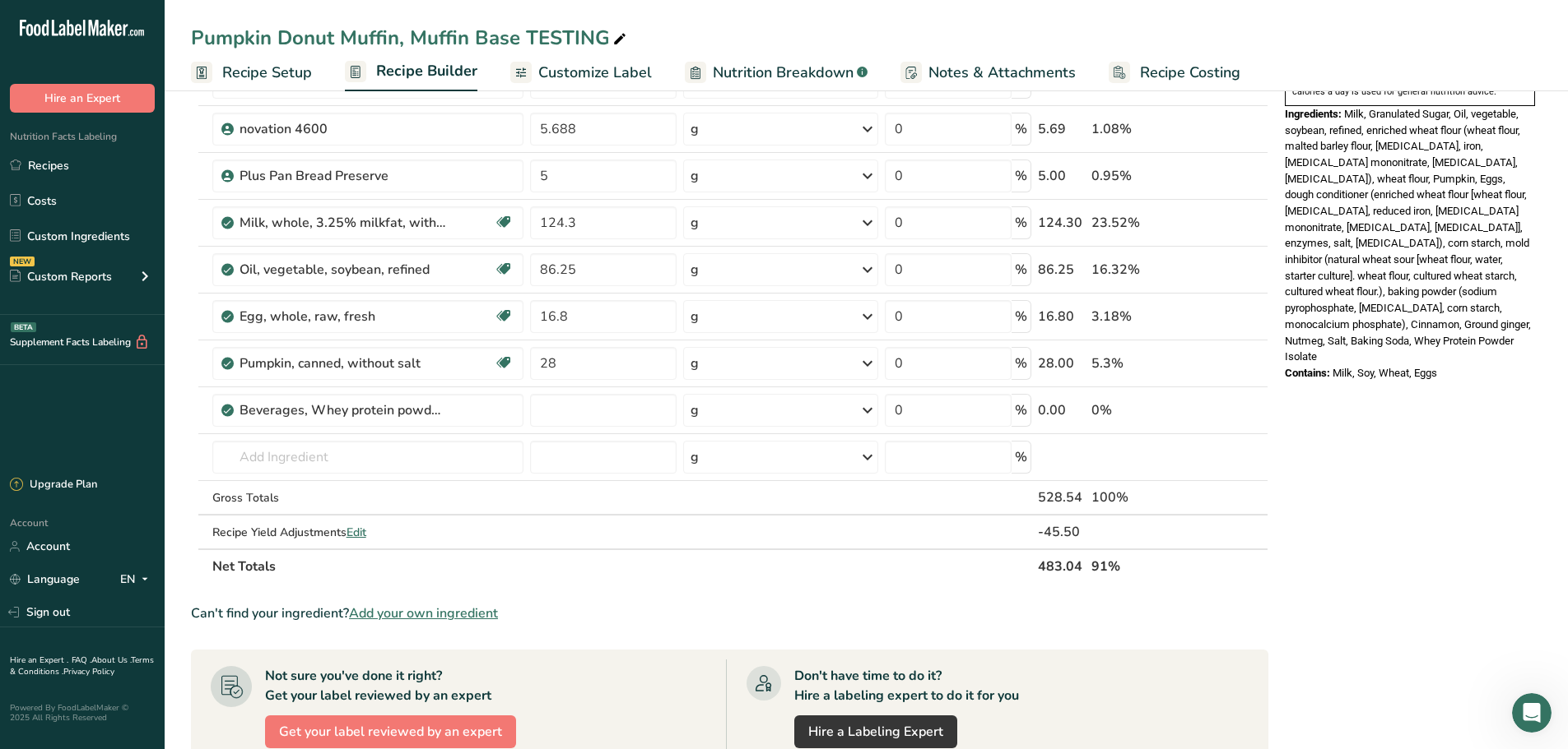
type input "0"
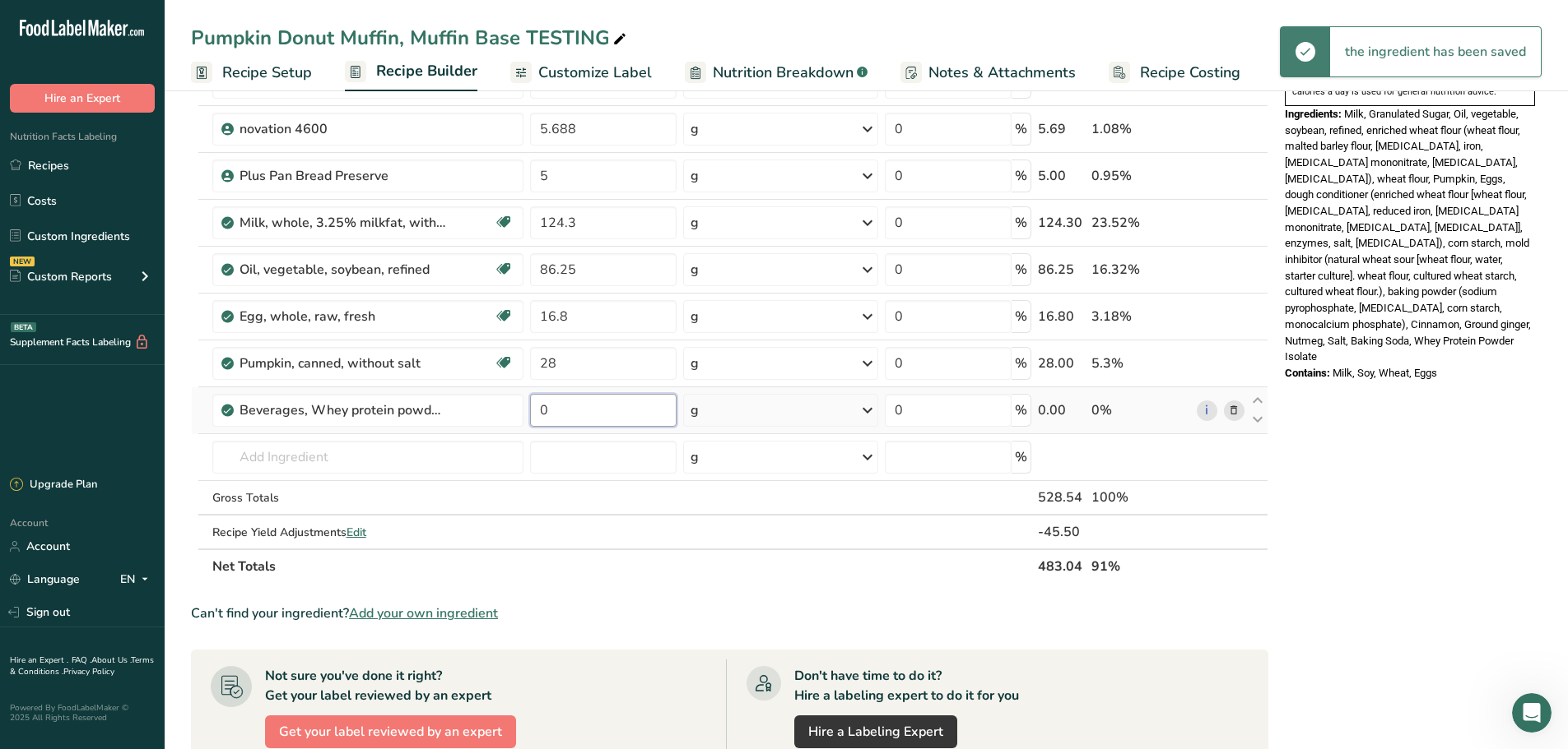
click at [563, 406] on input "0" at bounding box center [603, 410] width 147 height 33
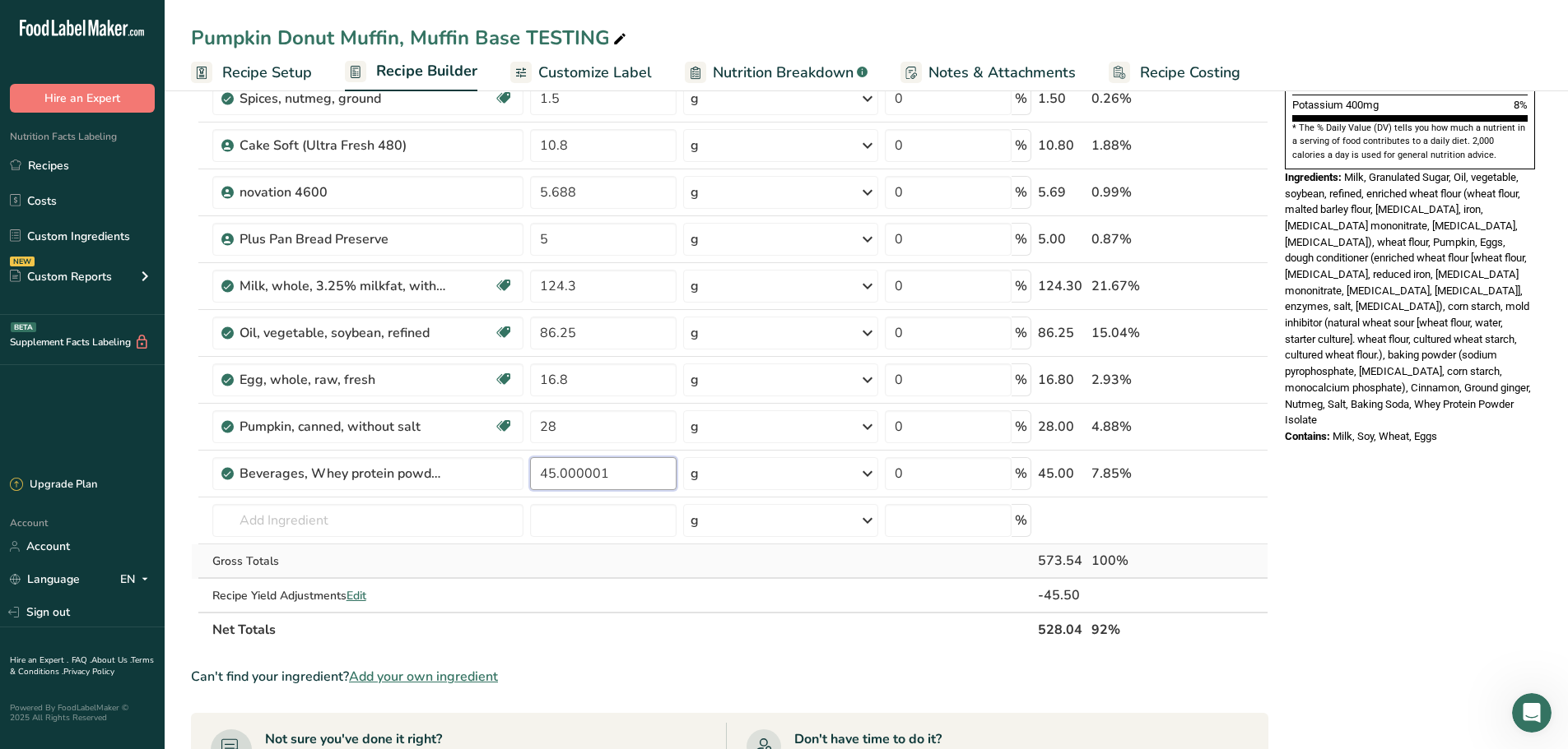
scroll to position [494, 0]
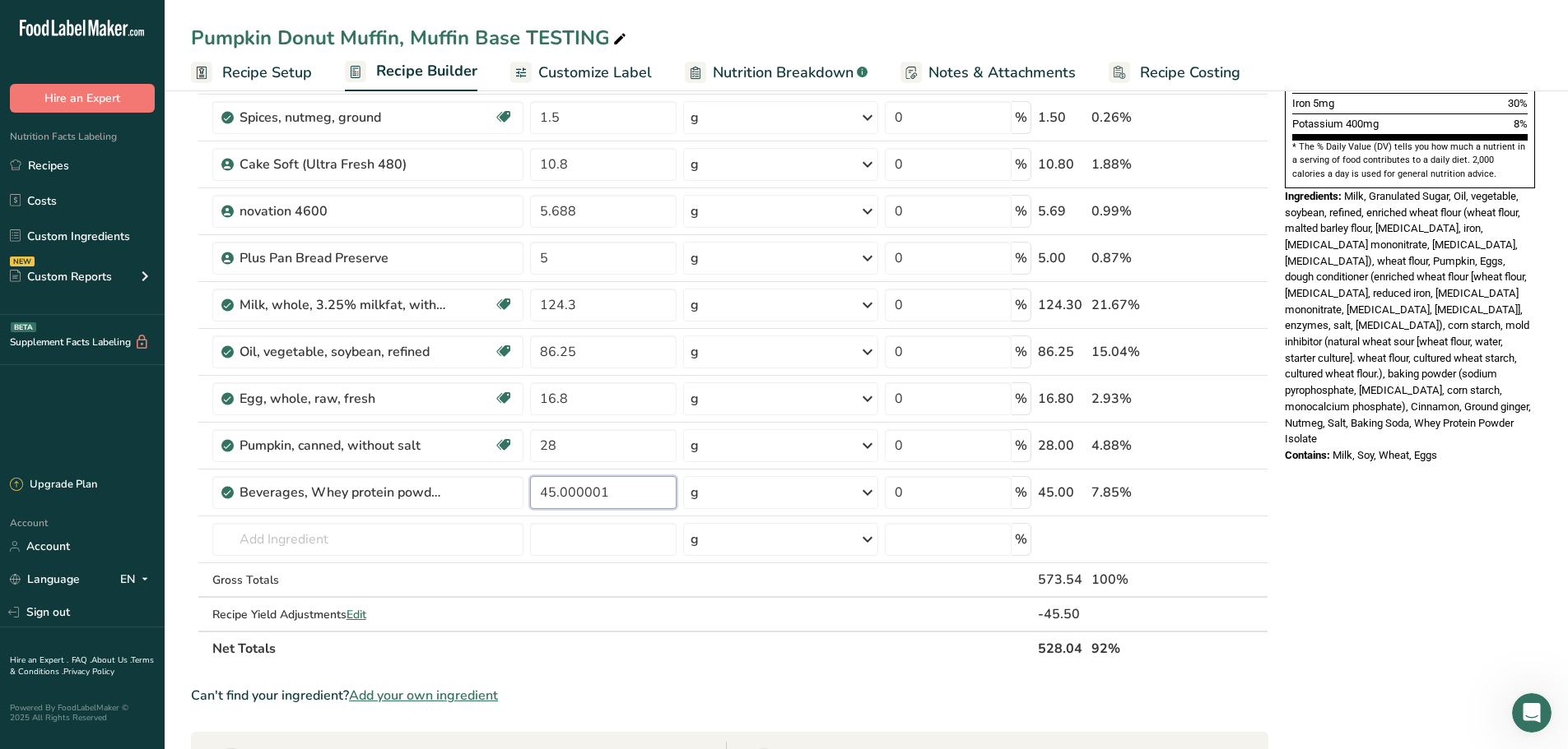
type input "45.000001"
click at [602, 672] on section "Ingredient * Amount * Unit * Waste * .a-a{fill:#347362;}.b-a{fill:#fff;} Grams …" at bounding box center [730, 471] width 1078 height 1573
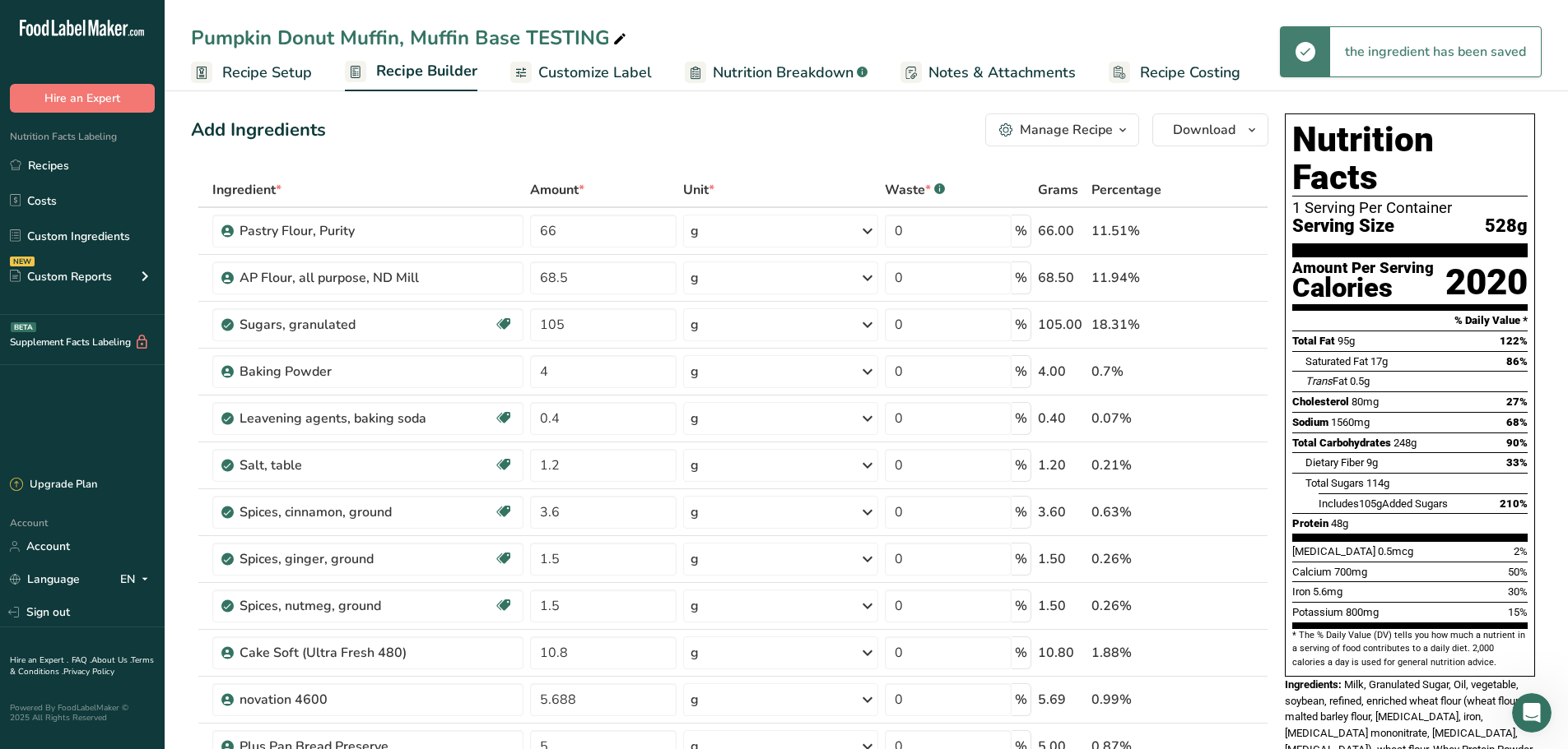
scroll to position [0, 0]
